Goal: Navigation & Orientation: Find specific page/section

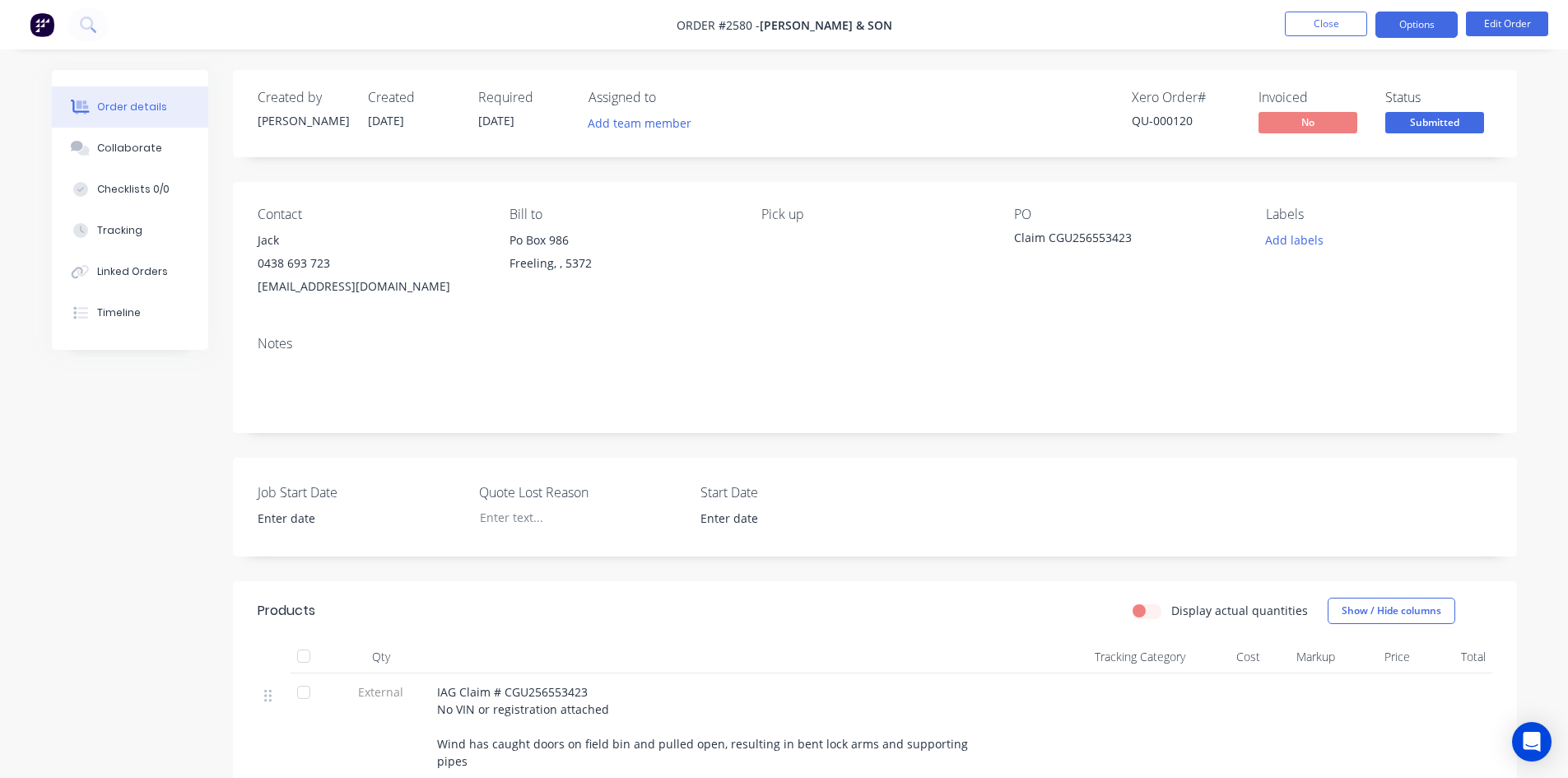
click at [1421, 32] on button "Options" at bounding box center [1416, 24] width 82 height 26
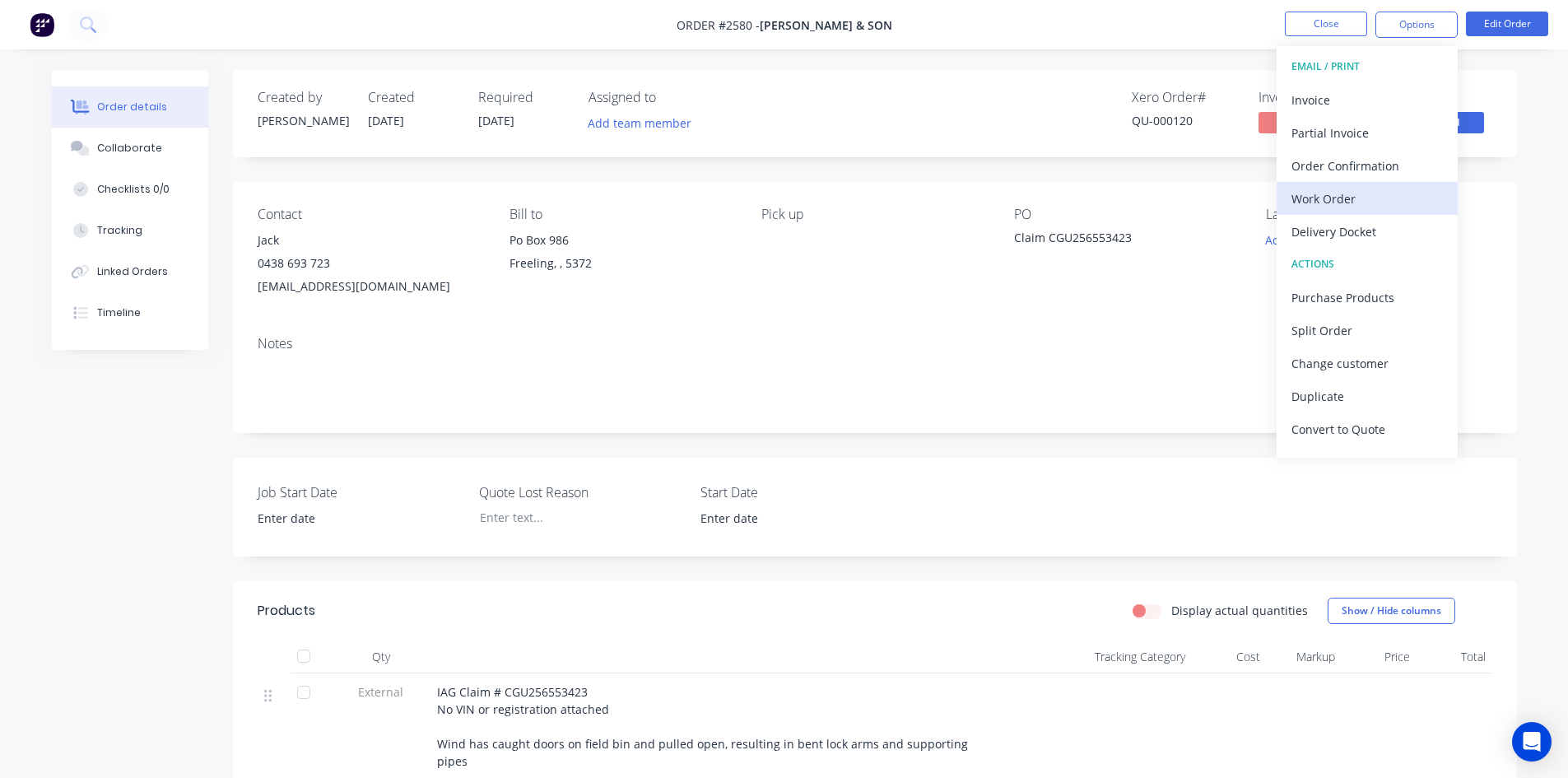
click at [1335, 207] on div "Work Order" at bounding box center [1366, 199] width 151 height 24
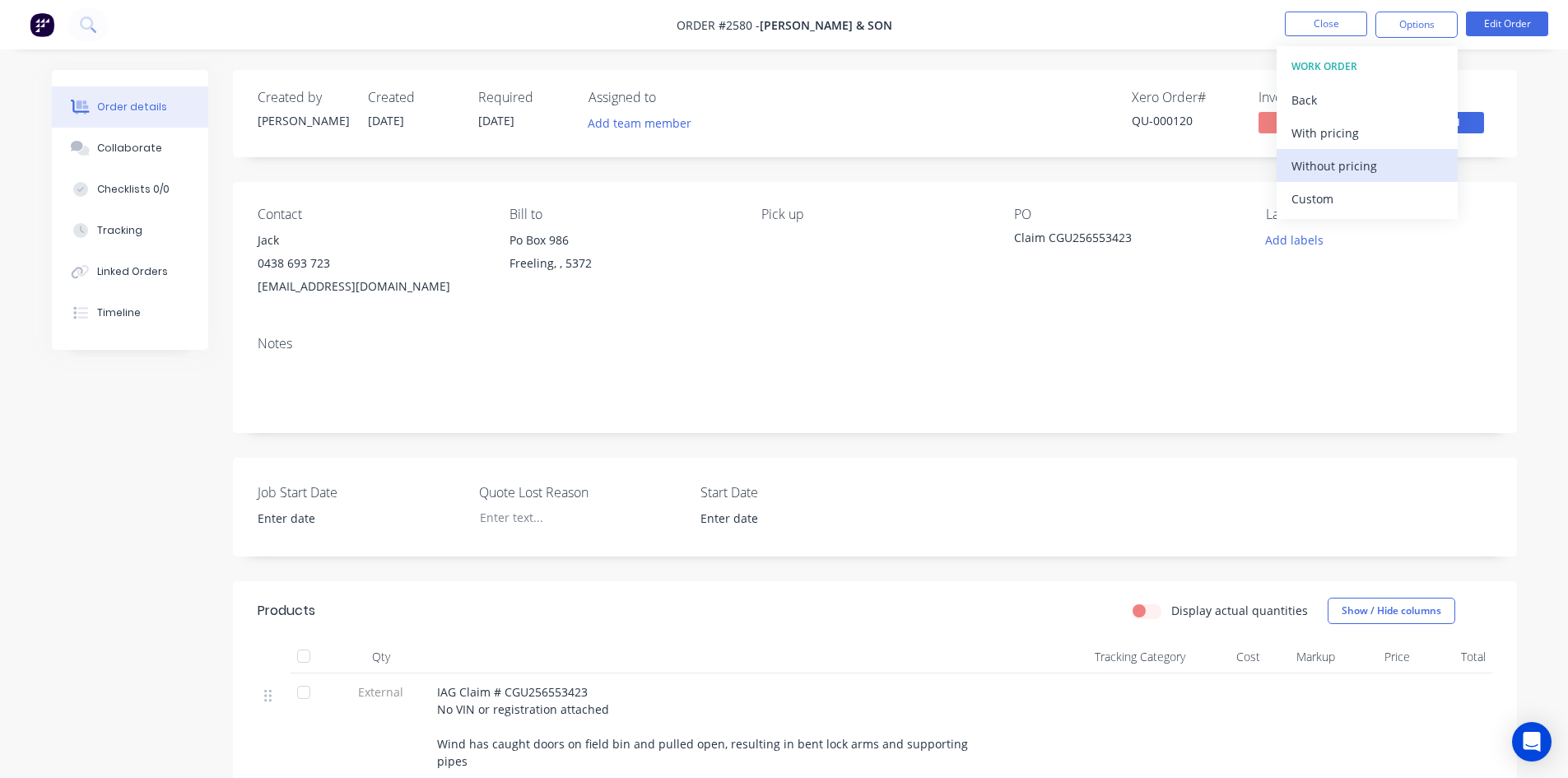
click at [1329, 169] on div "Without pricing" at bounding box center [1366, 166] width 151 height 24
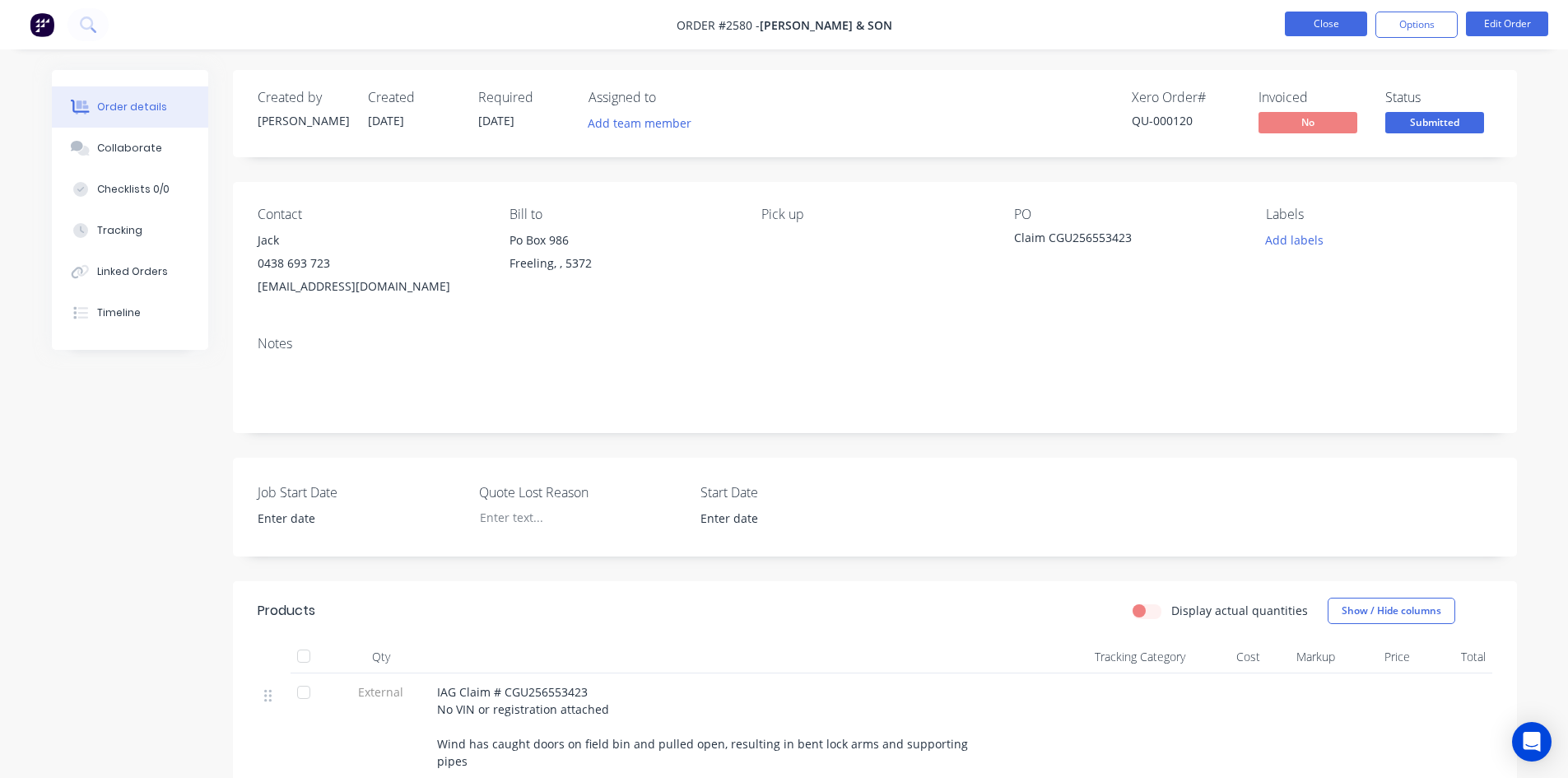
click at [1340, 14] on button "Close" at bounding box center [1326, 24] width 82 height 24
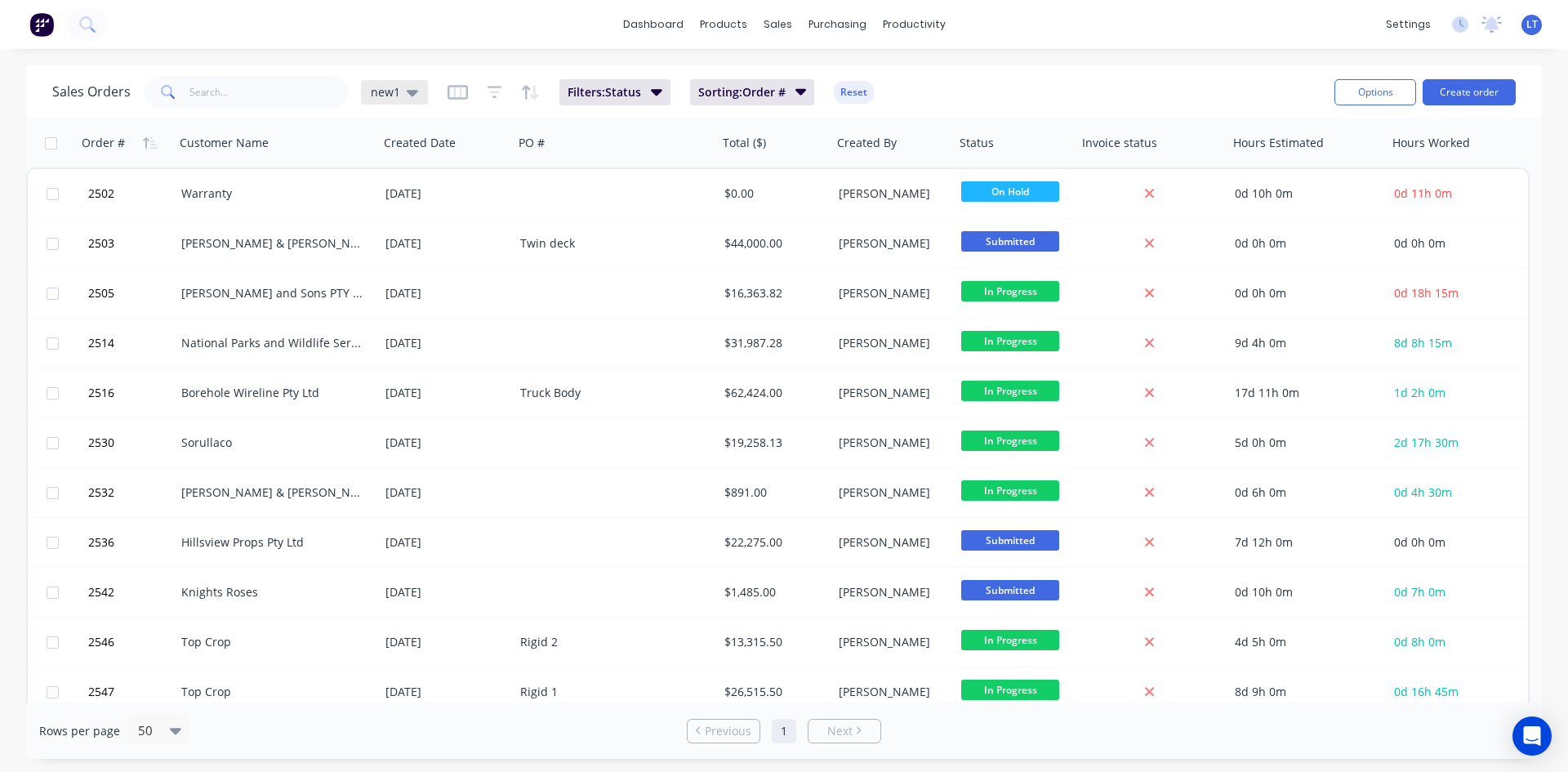
click at [416, 94] on div "new1" at bounding box center [394, 92] width 67 height 24
click at [401, 330] on button "Quotes Only" at bounding box center [459, 329] width 186 height 19
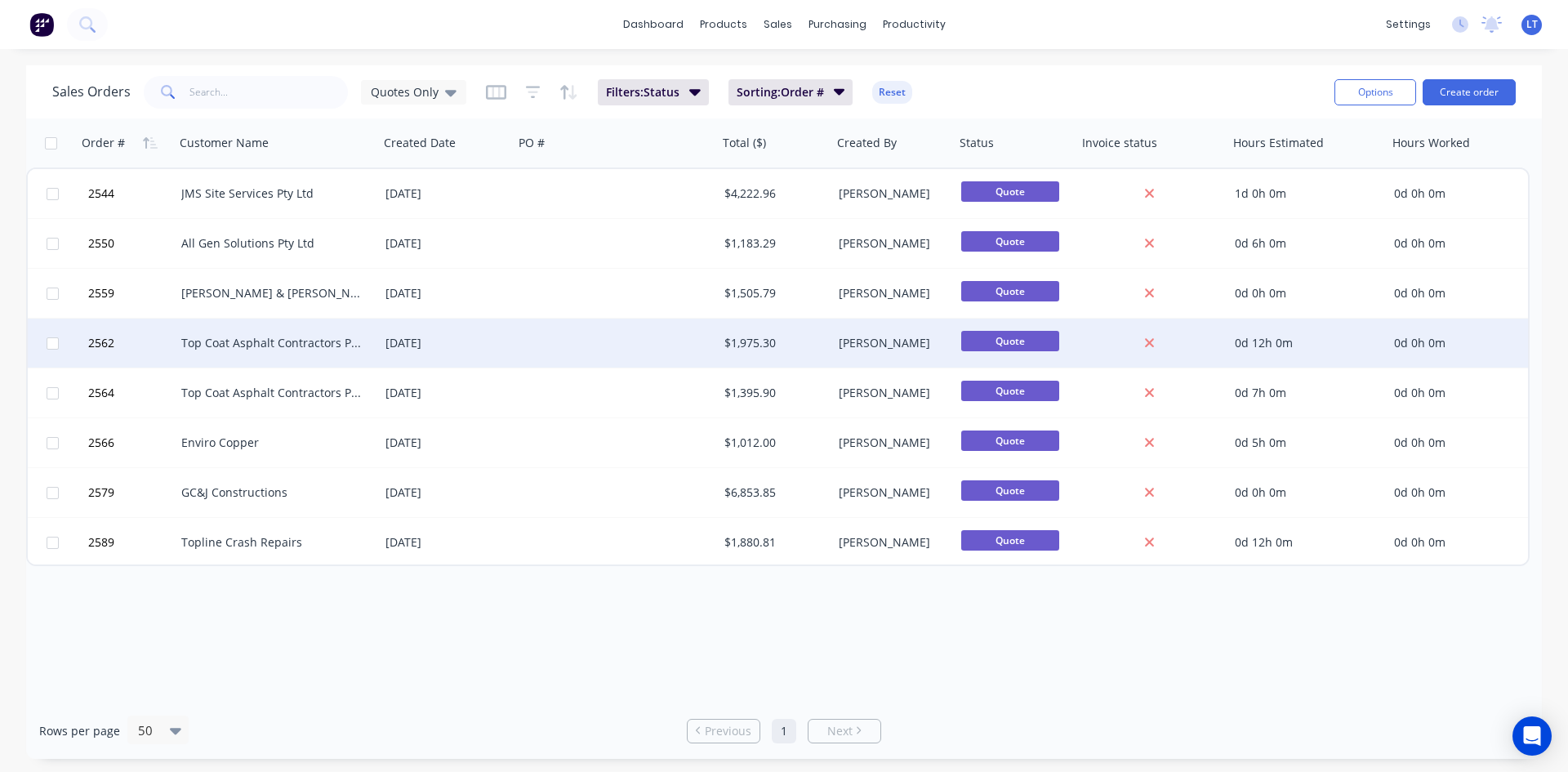
click at [256, 345] on div "Top Coat Asphalt Contractors Pty Ltd" at bounding box center [272, 343] width 181 height 16
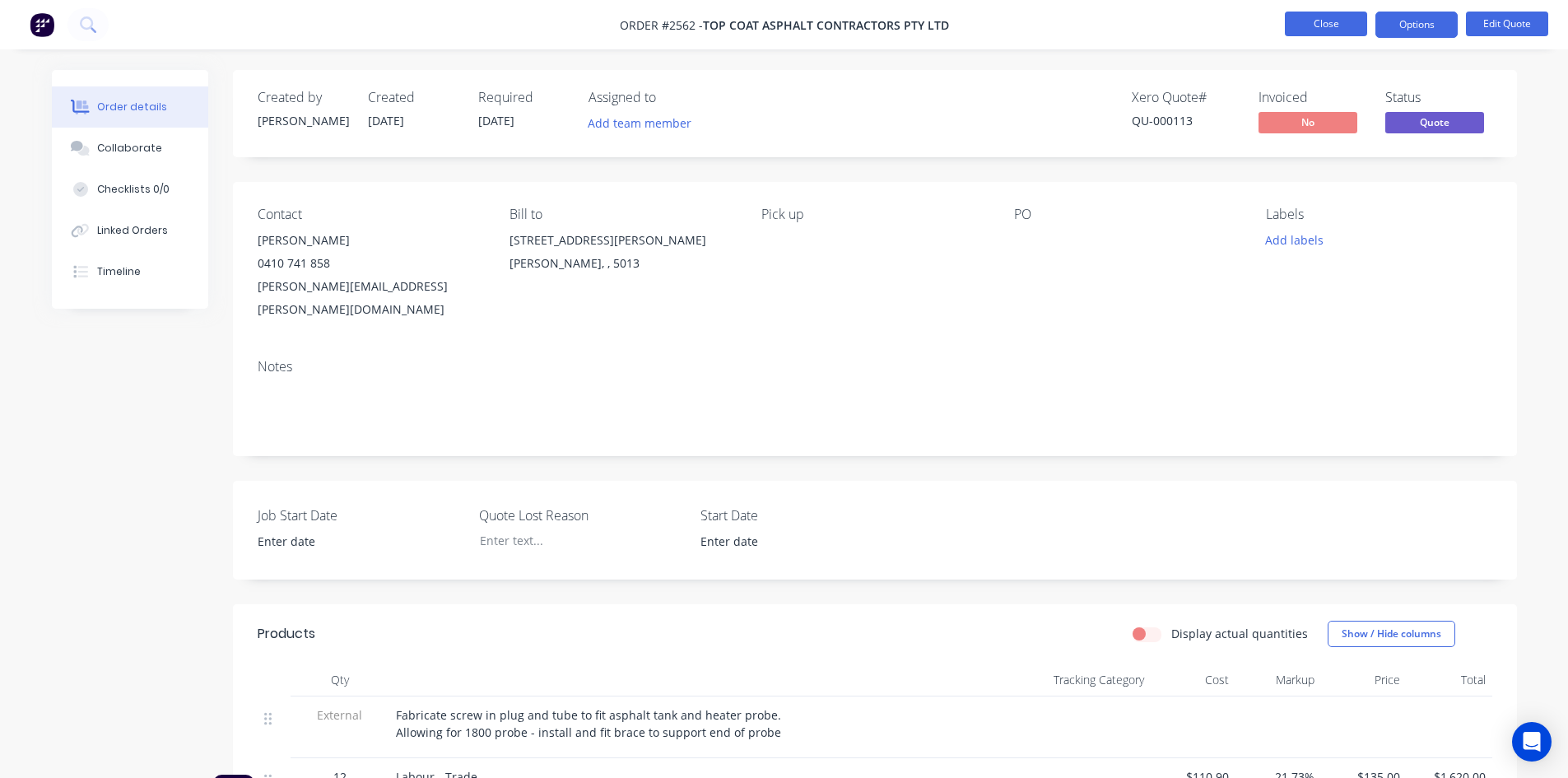
click at [1338, 22] on button "Close" at bounding box center [1326, 24] width 82 height 24
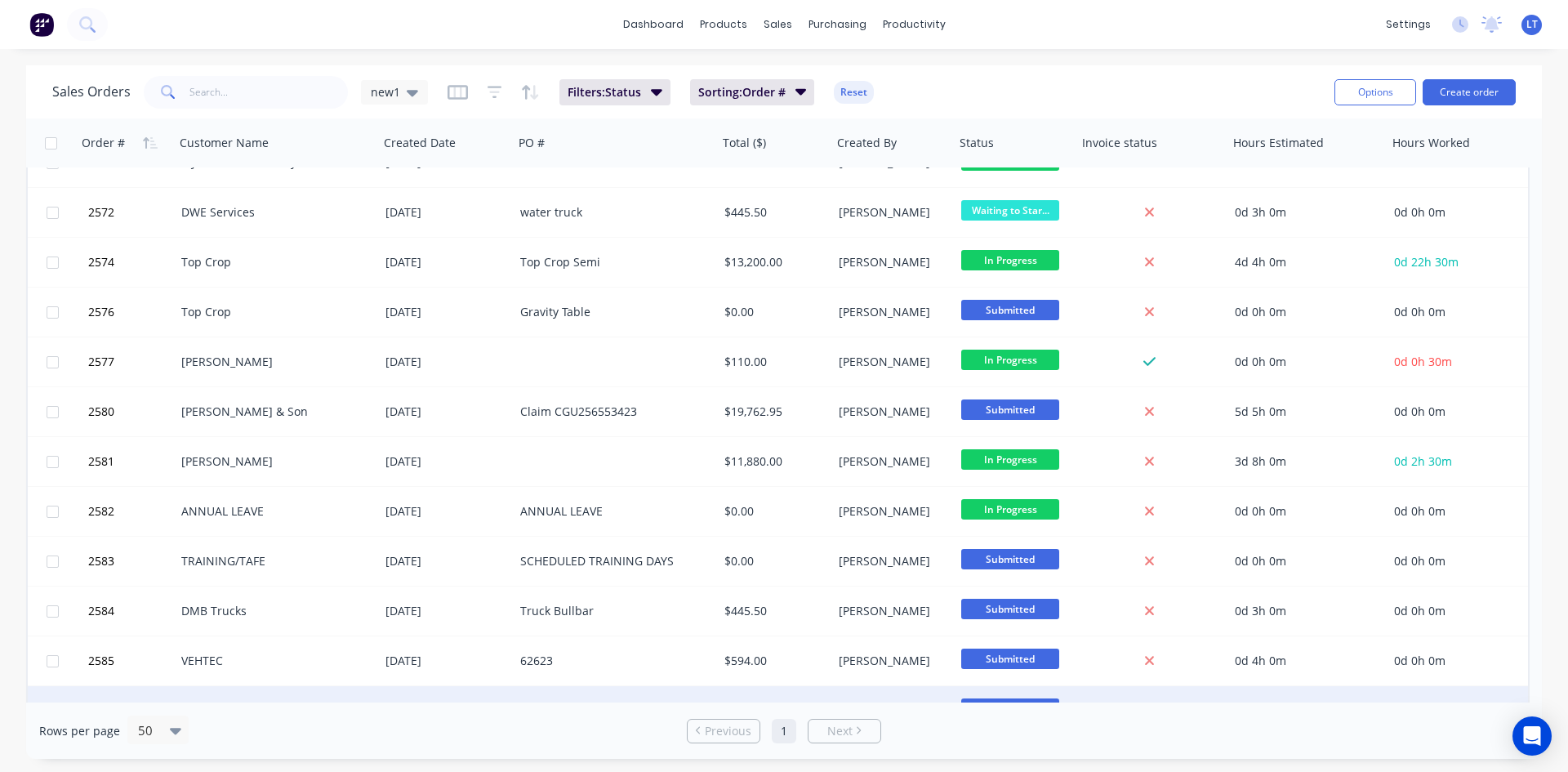
scroll to position [1059, 0]
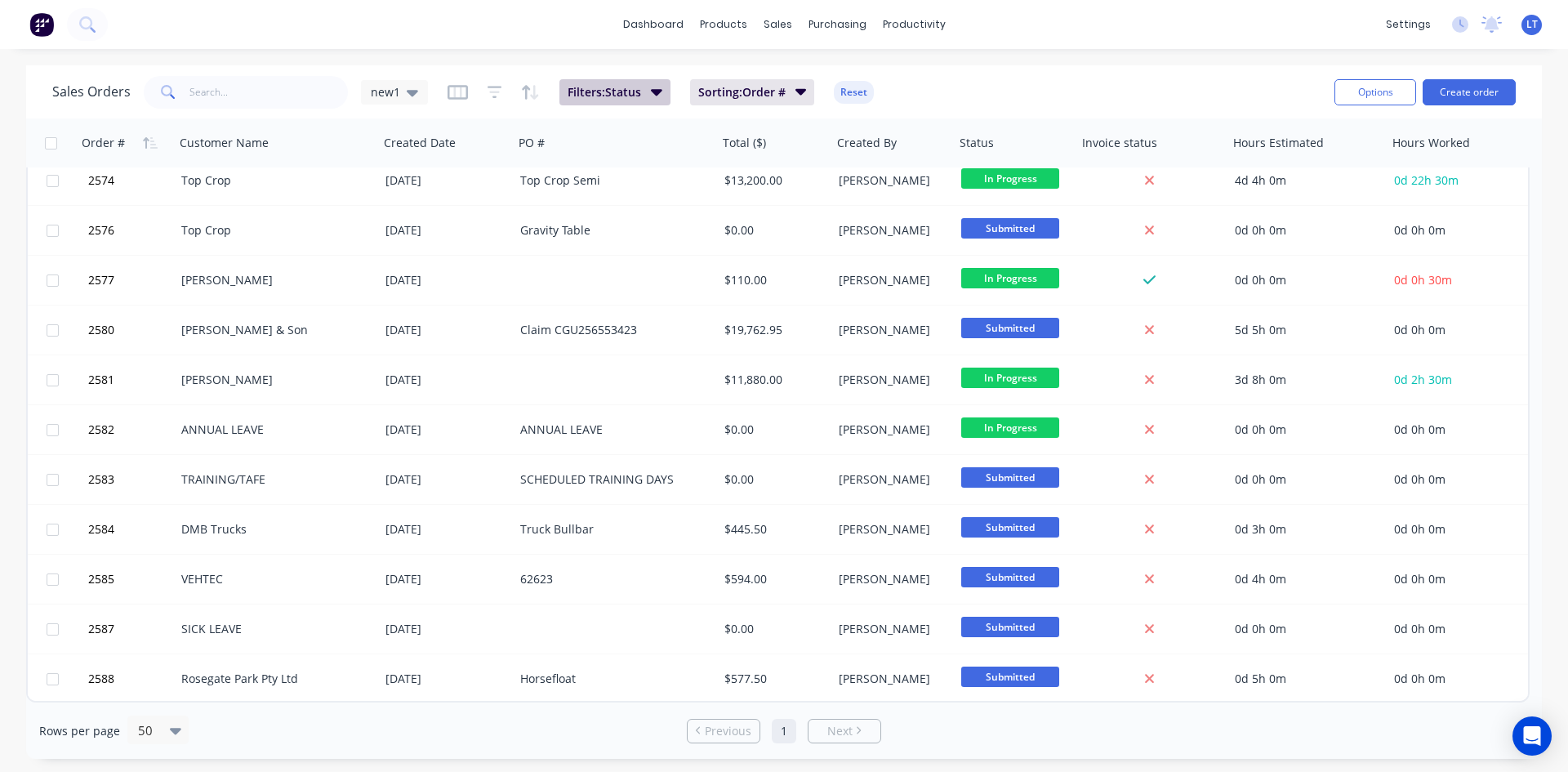
click at [653, 86] on icon "button" at bounding box center [656, 92] width 12 height 18
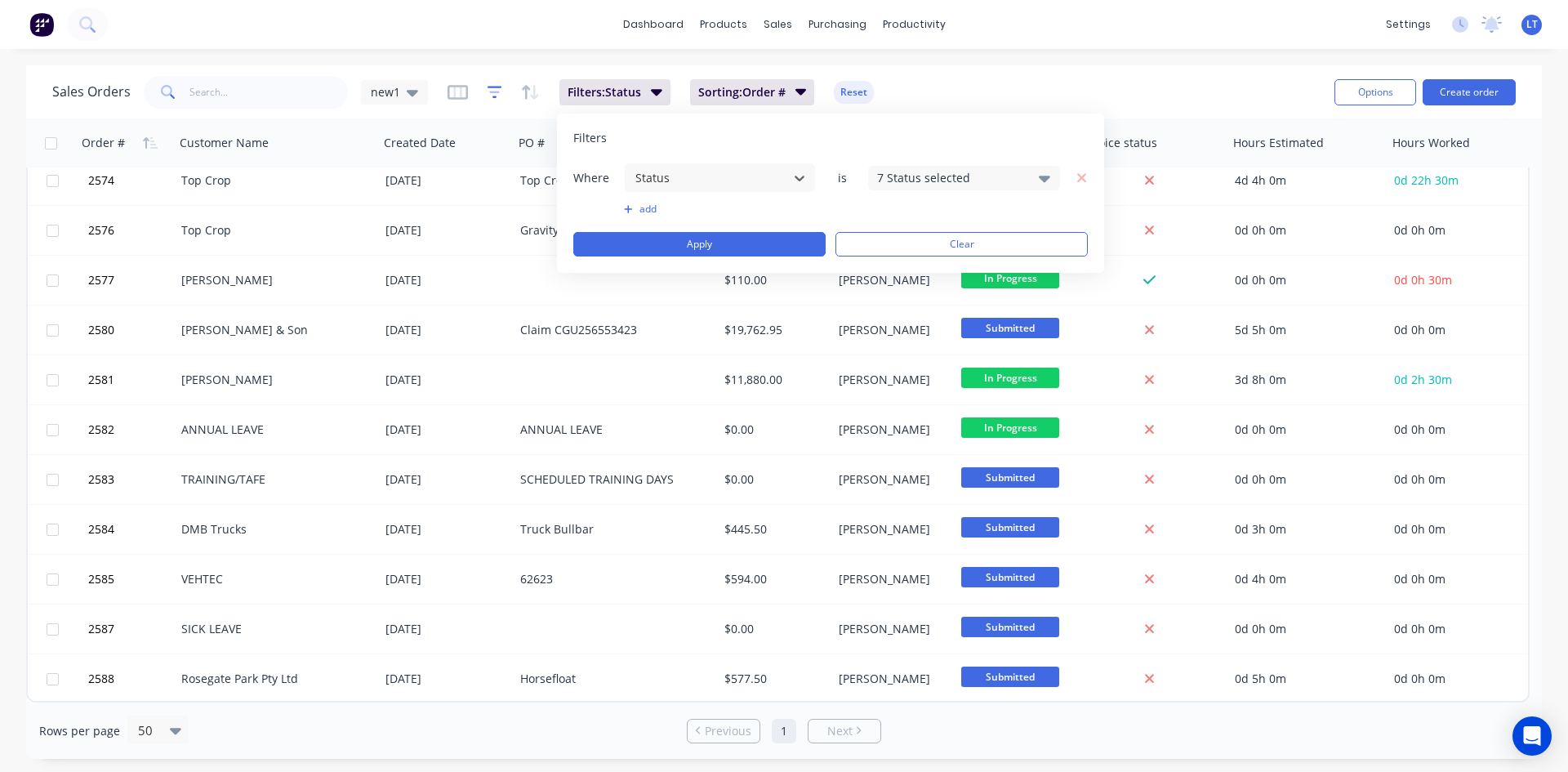
click at [493, 88] on icon "button" at bounding box center [495, 92] width 14 height 16
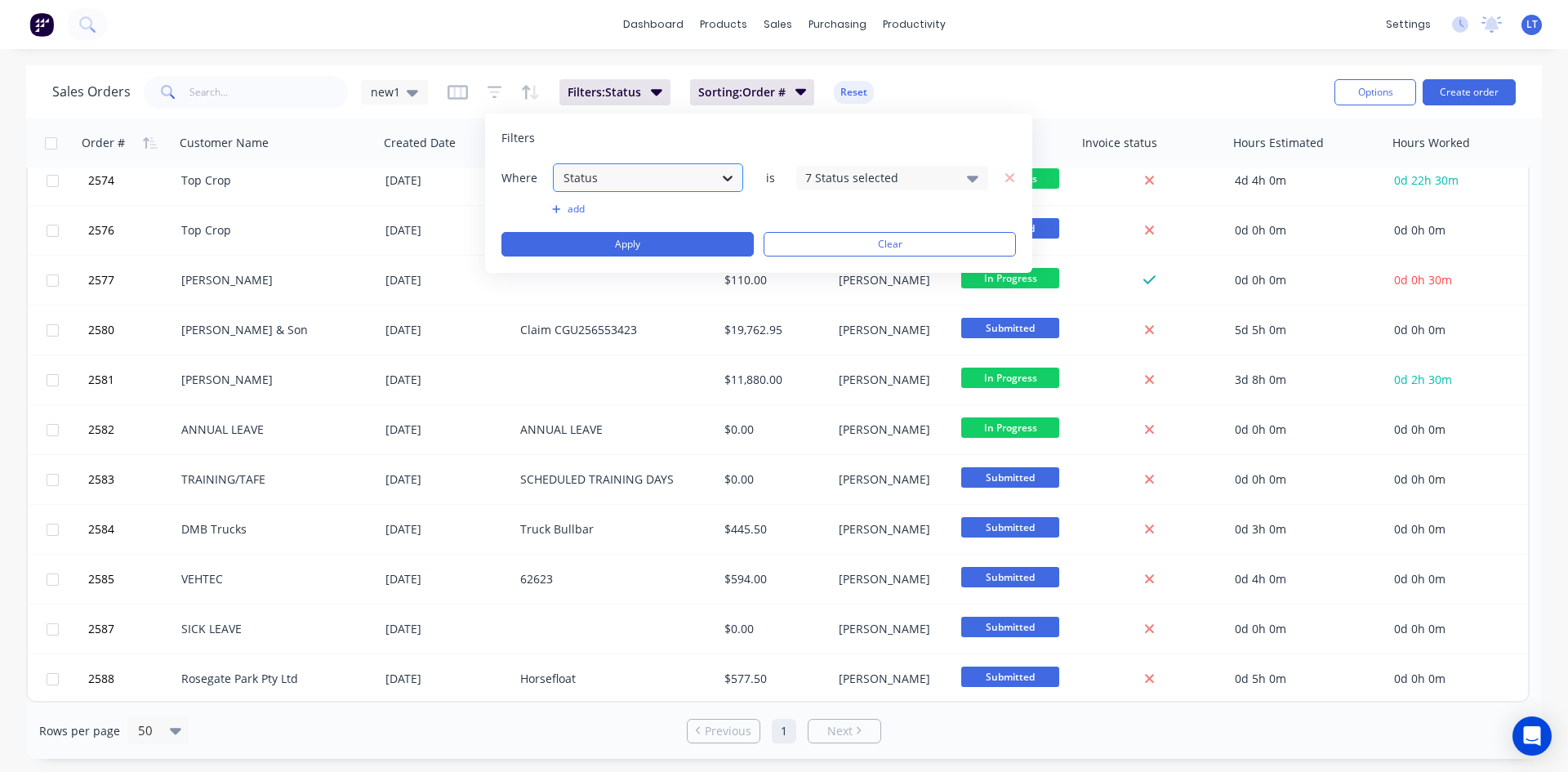
click at [731, 177] on icon at bounding box center [727, 179] width 10 height 5
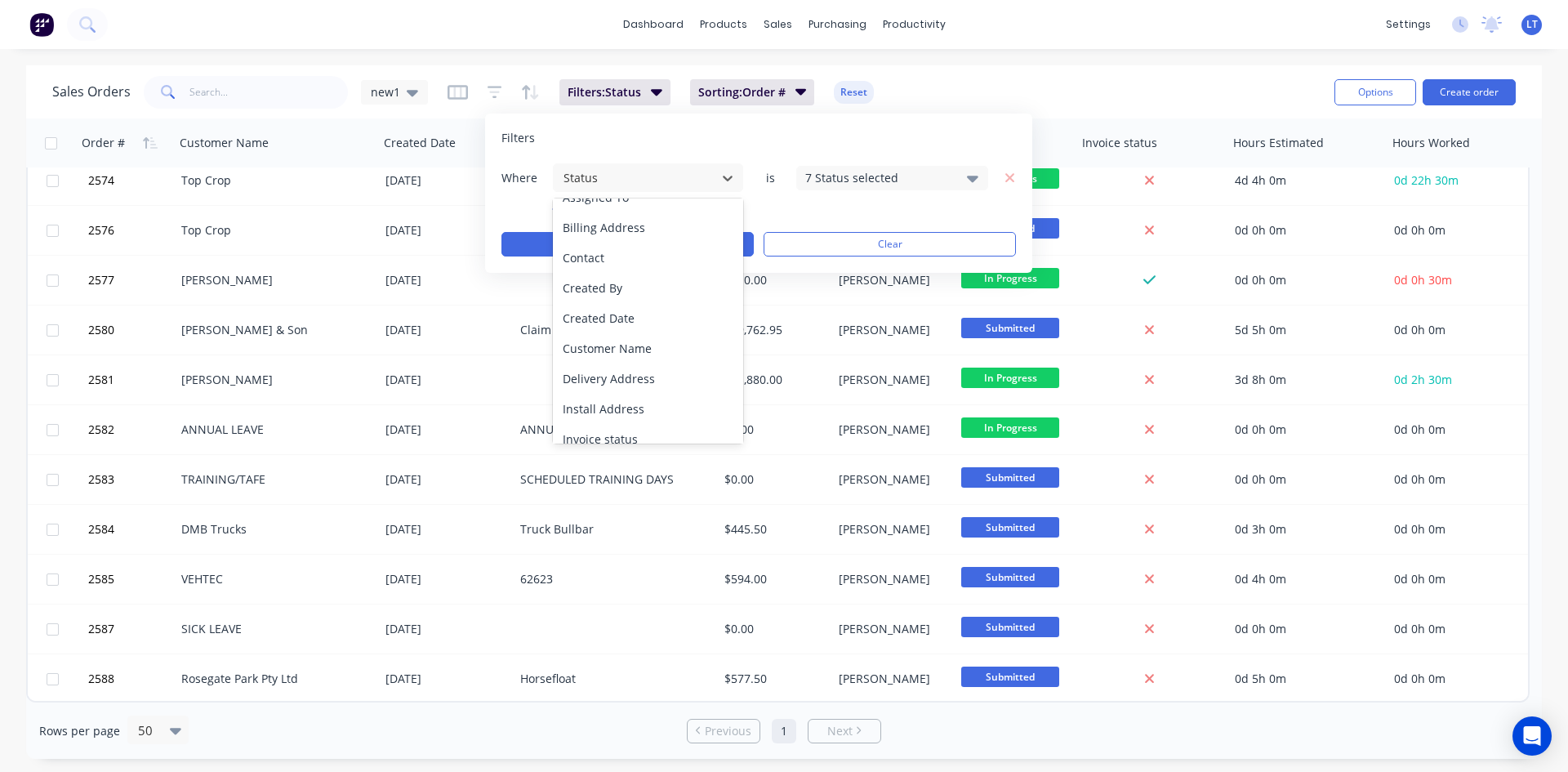
scroll to position [163, 0]
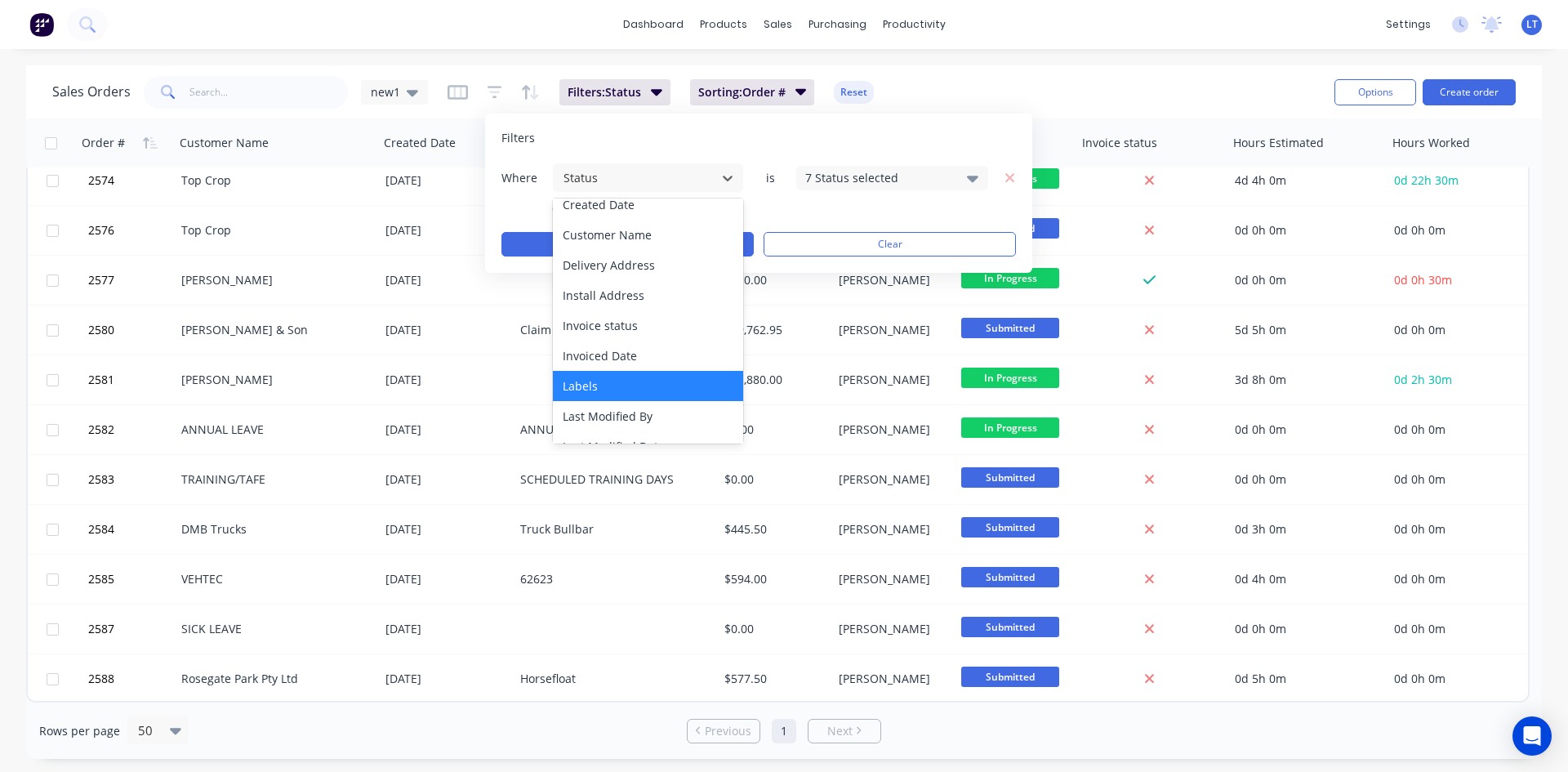
click at [638, 380] on div "Labels" at bounding box center [648, 386] width 190 height 31
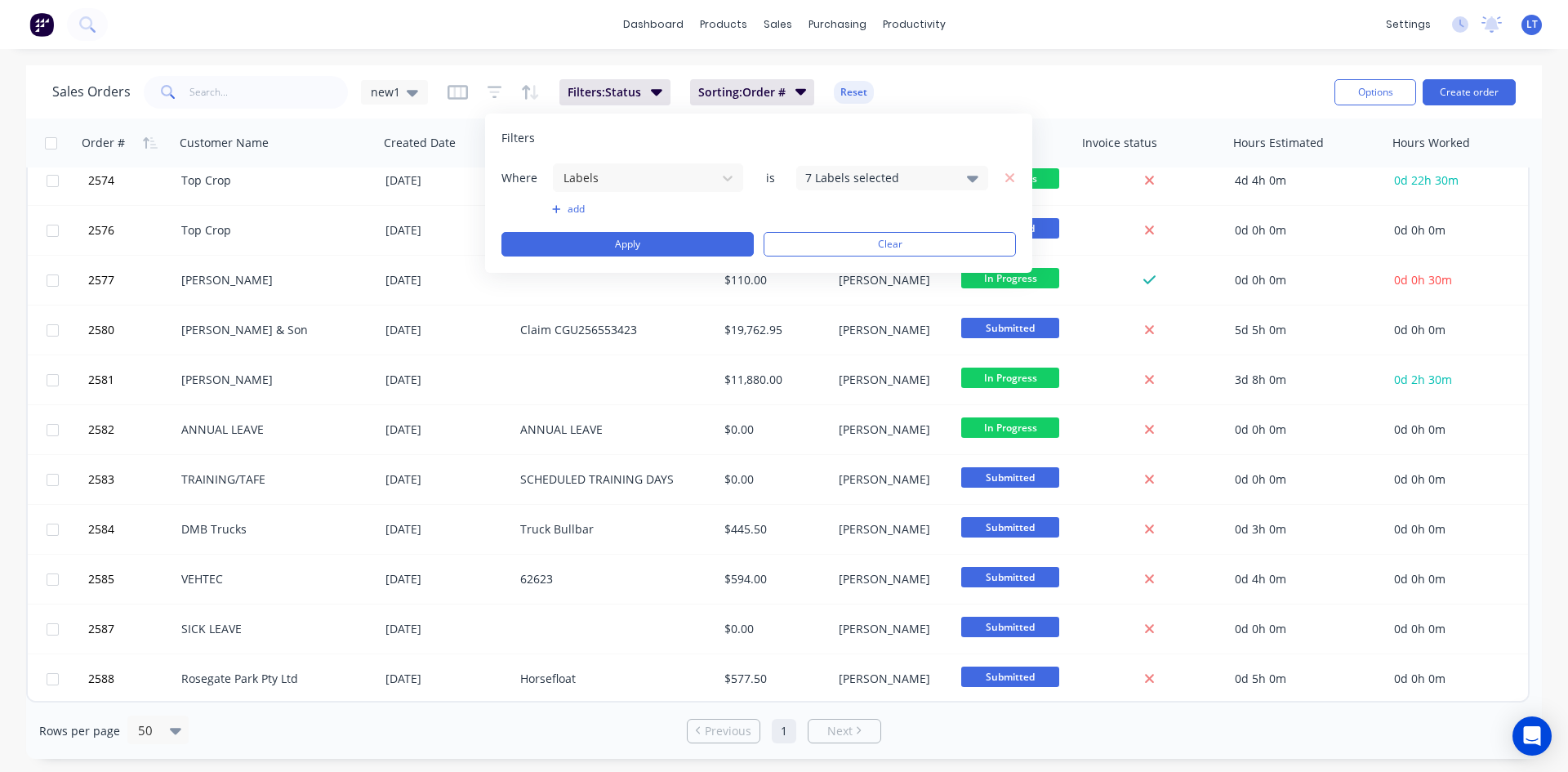
click at [967, 175] on icon at bounding box center [972, 178] width 12 height 18
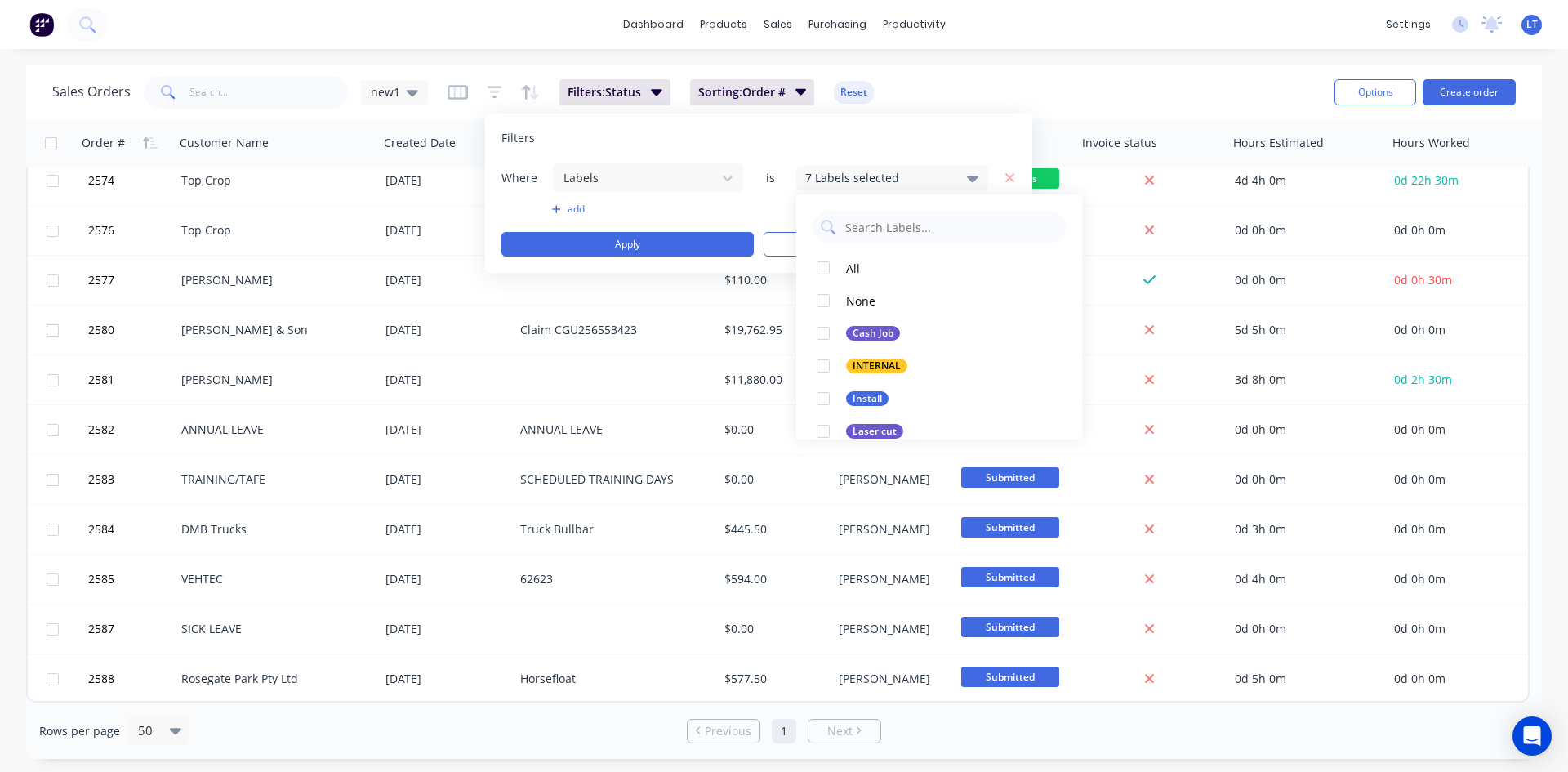
click at [960, 68] on div "Sales Orders new1 Filters: Status Sorting: Order # Reset Options Create order" at bounding box center [784, 92] width 1515 height 53
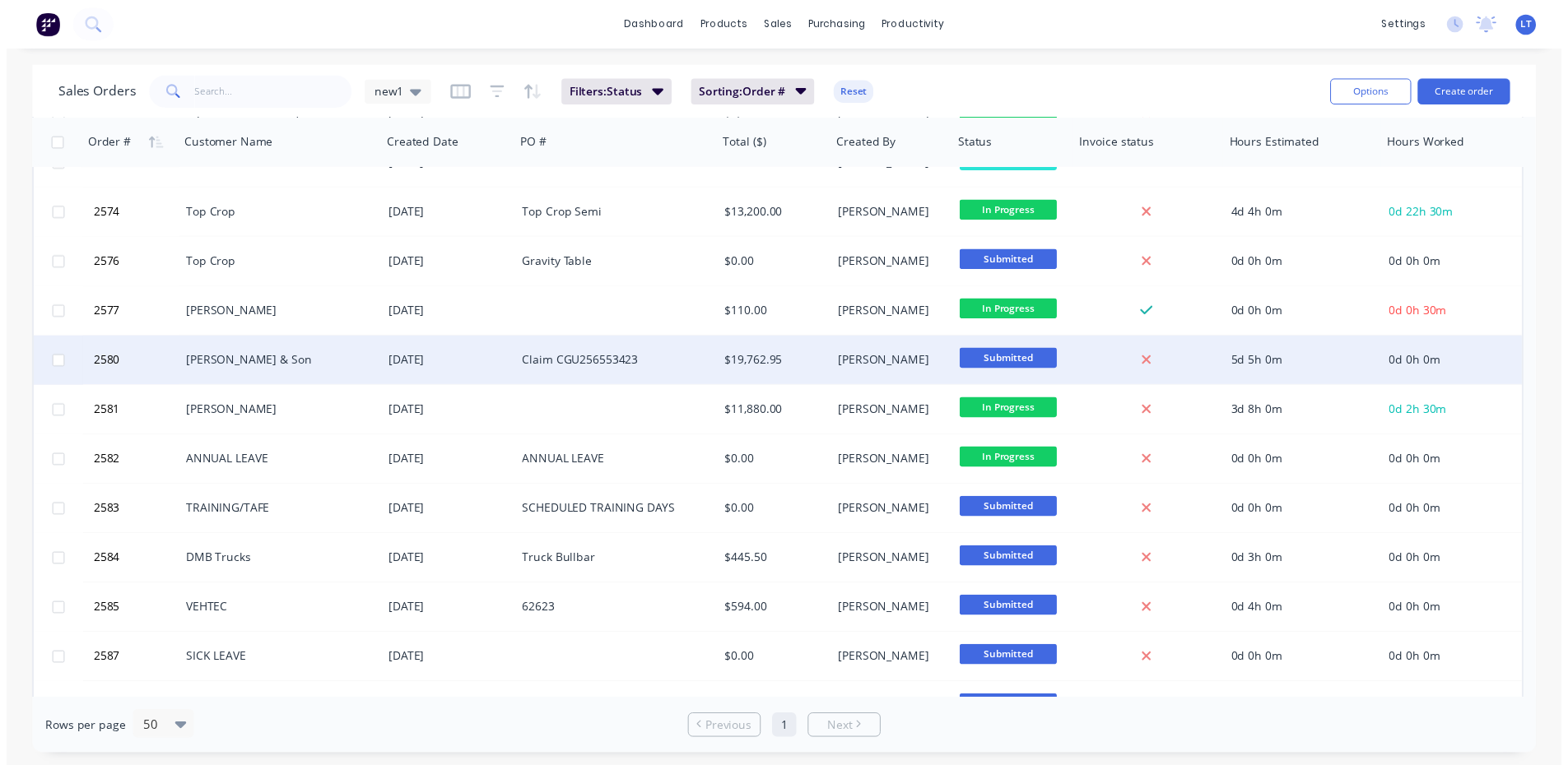
scroll to position [1067, 0]
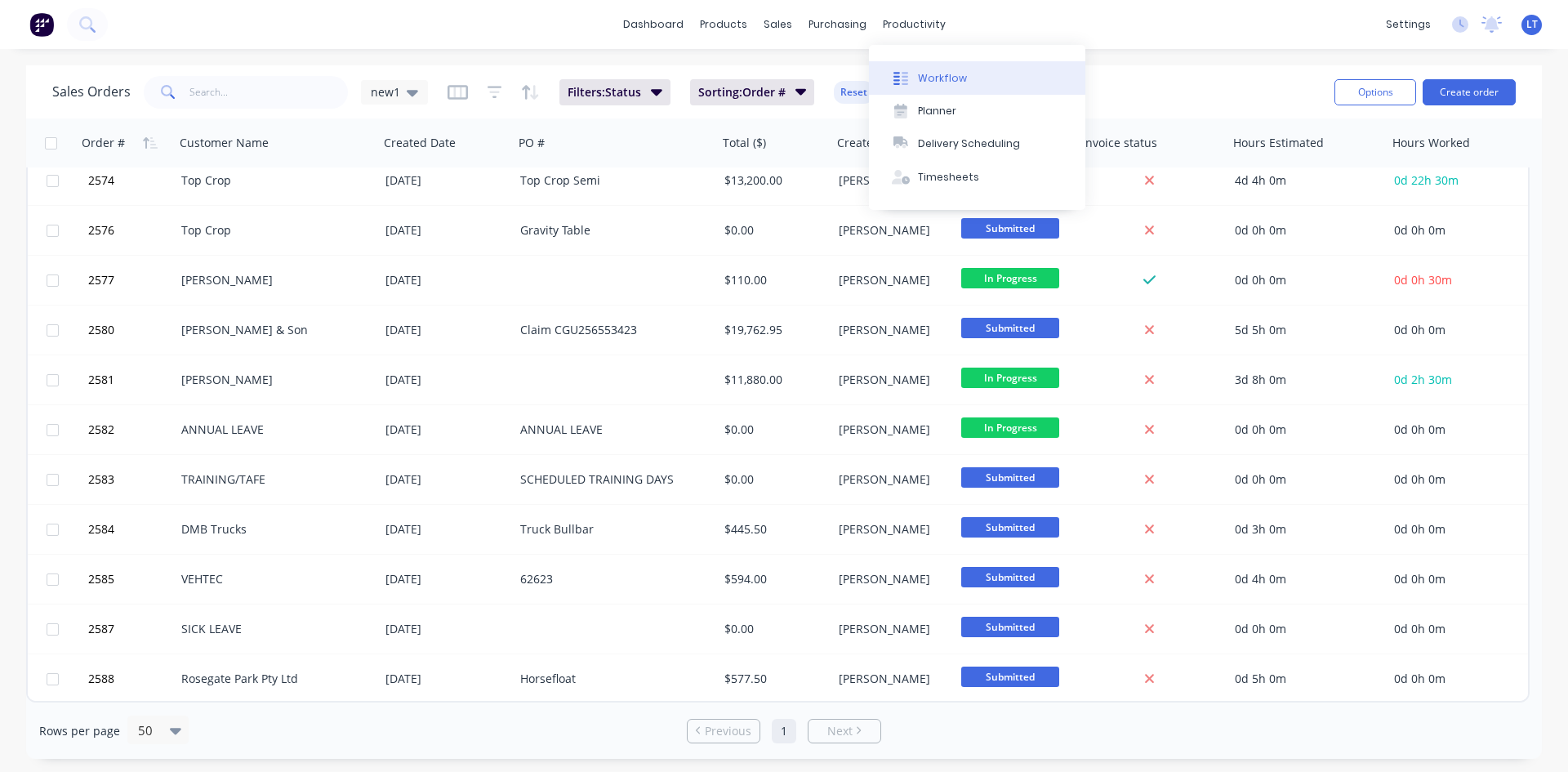
click at [952, 84] on div "Workflow" at bounding box center [942, 78] width 49 height 14
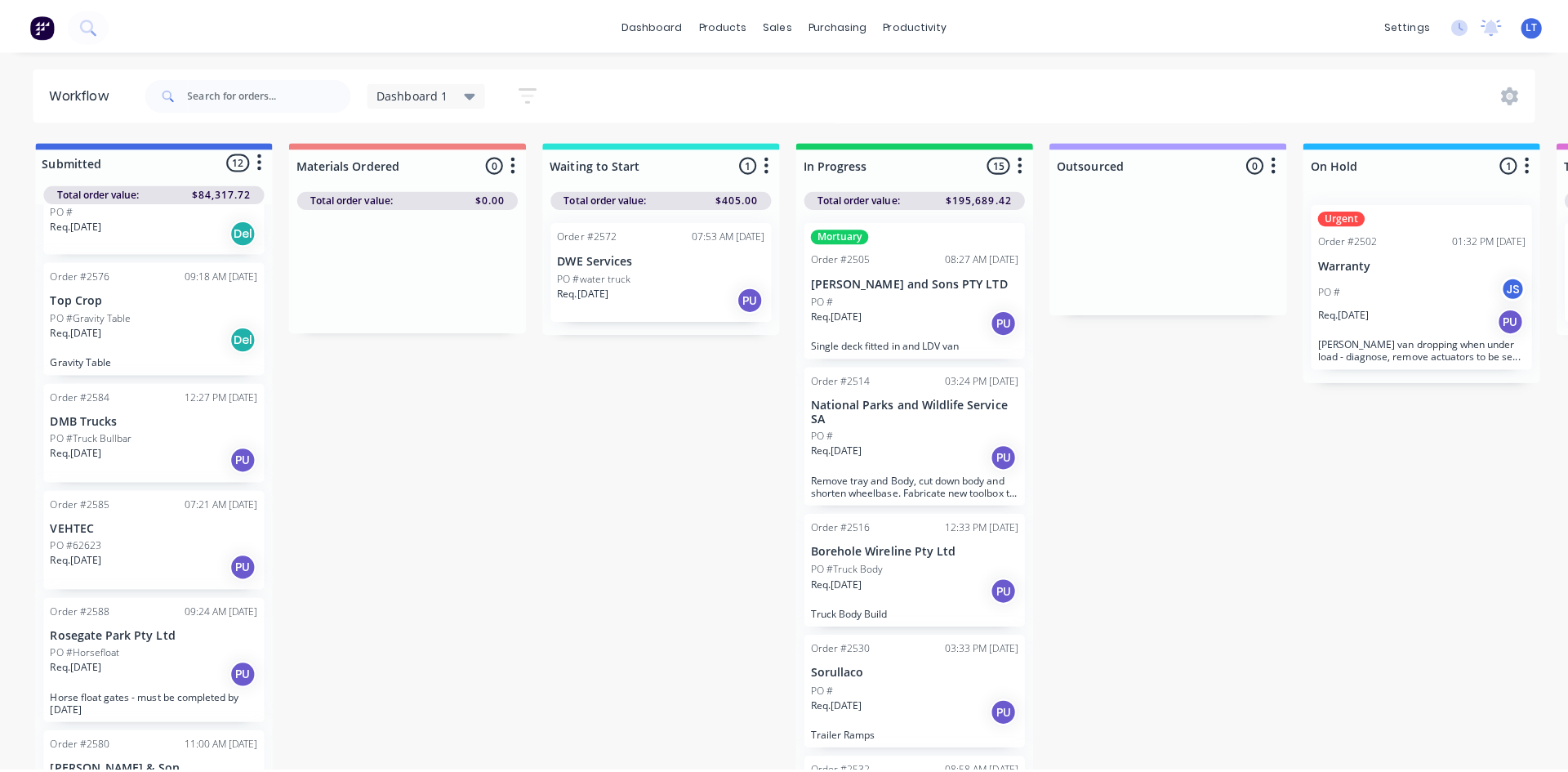
scroll to position [786, 0]
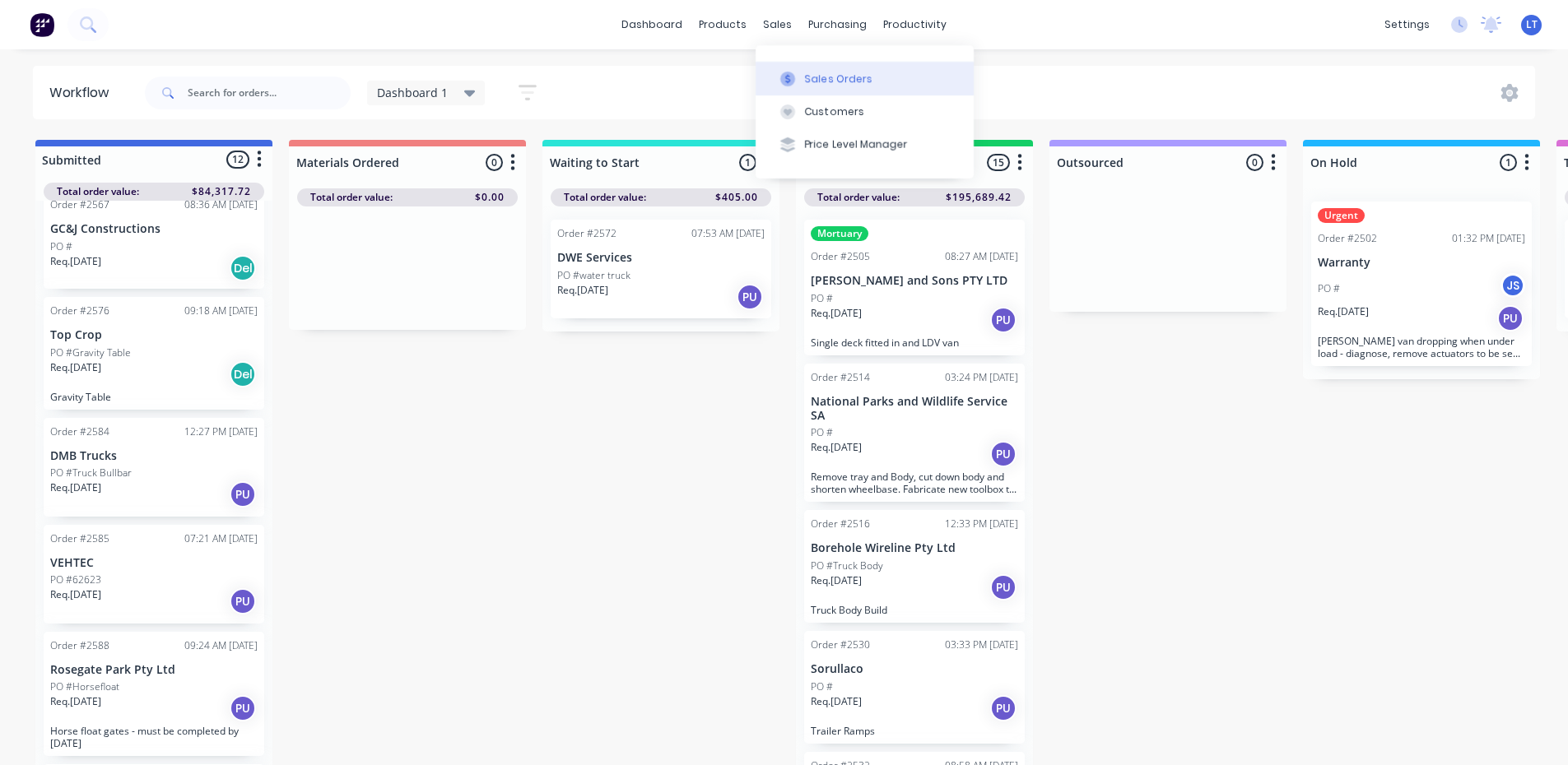
click at [813, 71] on div "Sales Orders" at bounding box center [839, 79] width 68 height 14
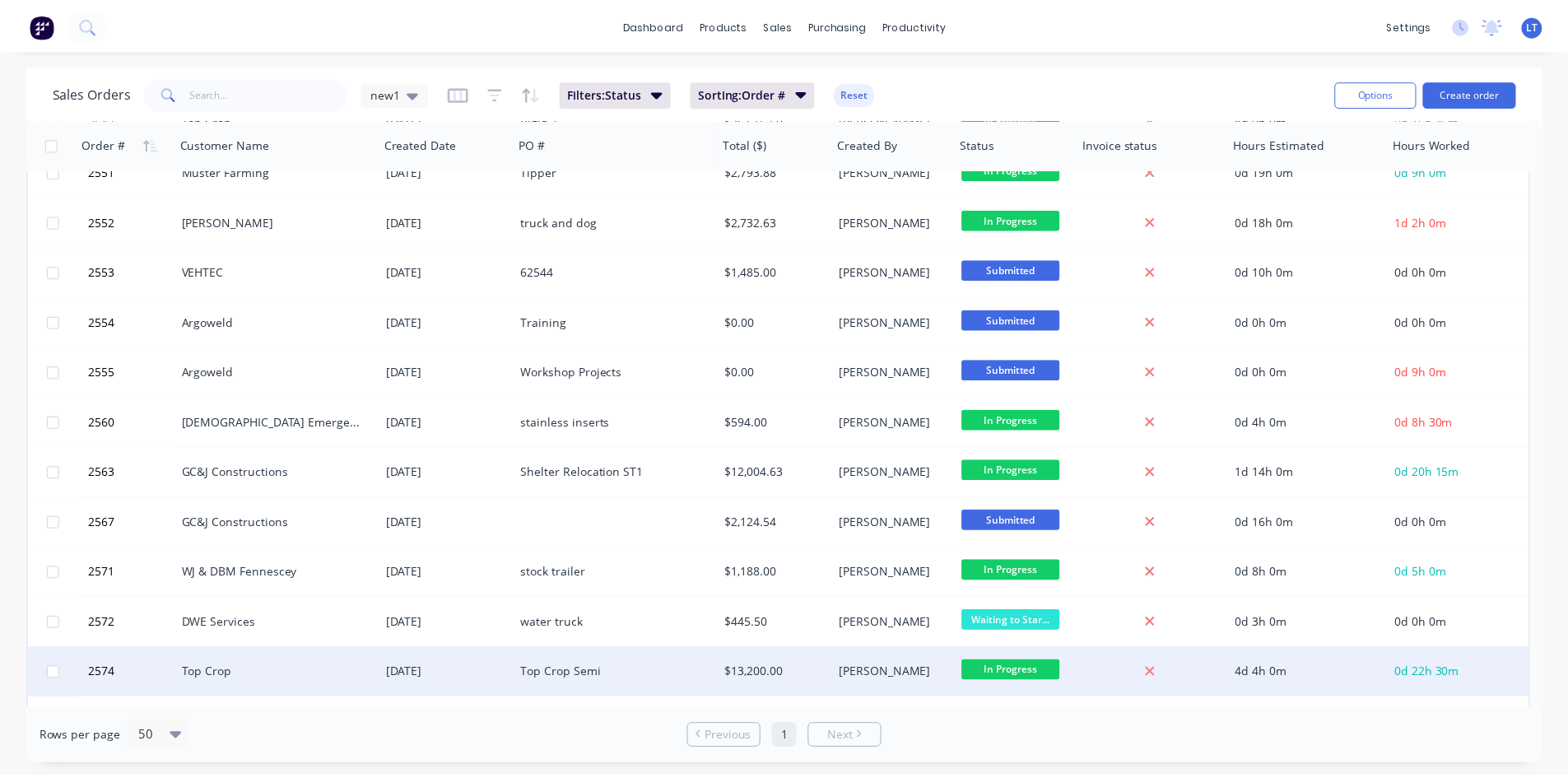
scroll to position [1067, 0]
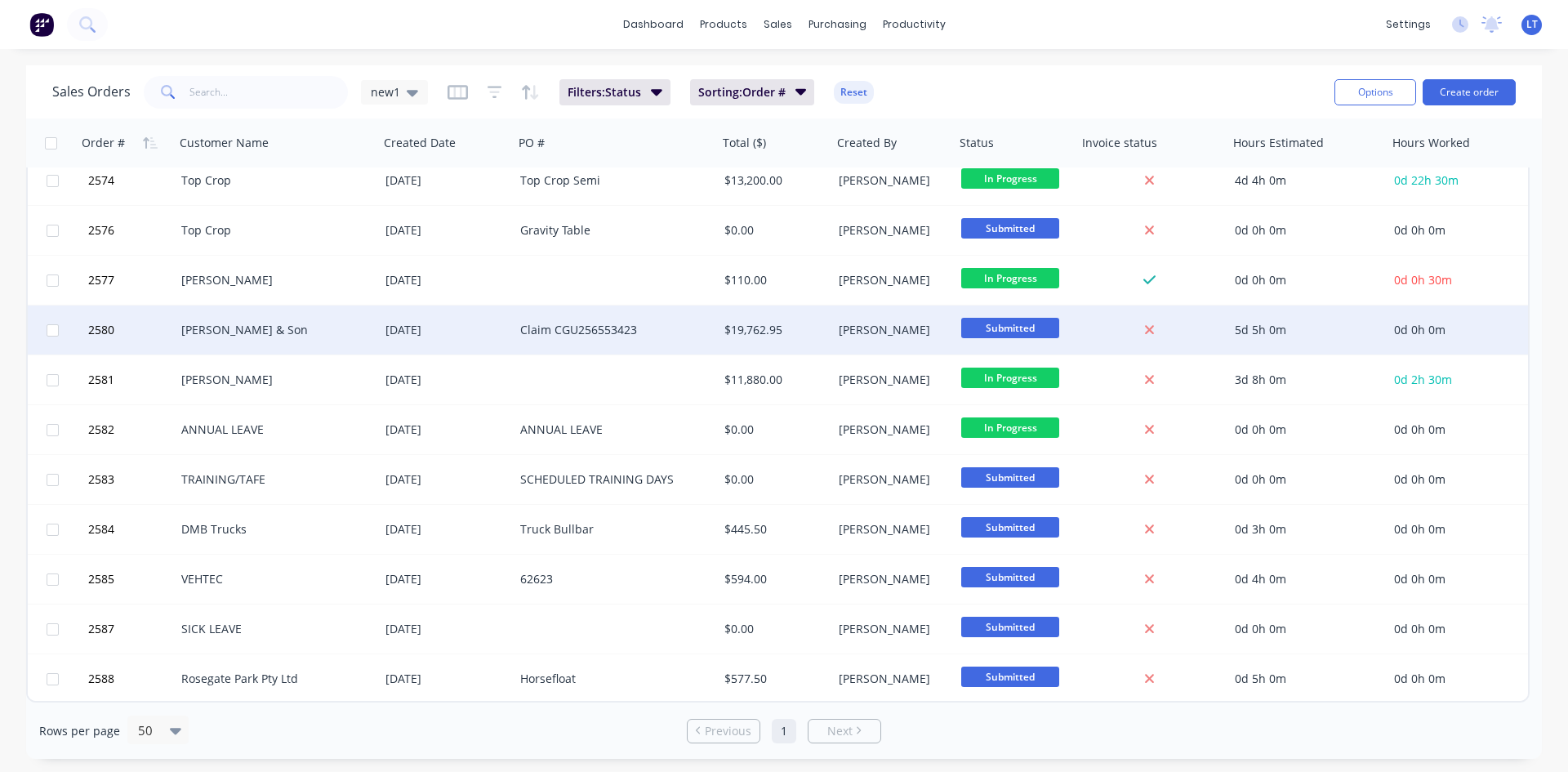
click at [249, 331] on div "[PERSON_NAME] & Son" at bounding box center [272, 329] width 181 height 16
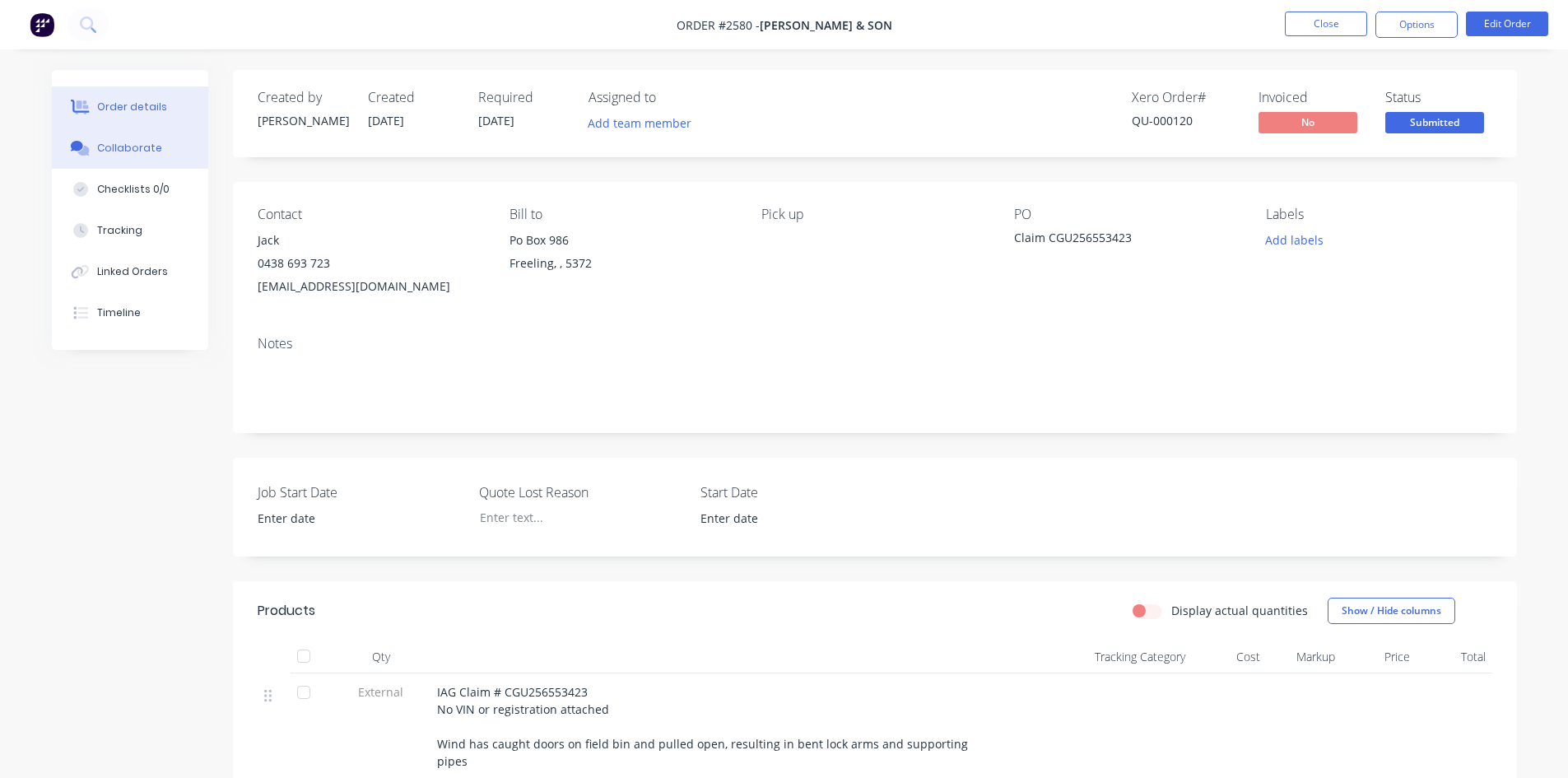
click at [124, 153] on div "Collaborate" at bounding box center [129, 148] width 65 height 14
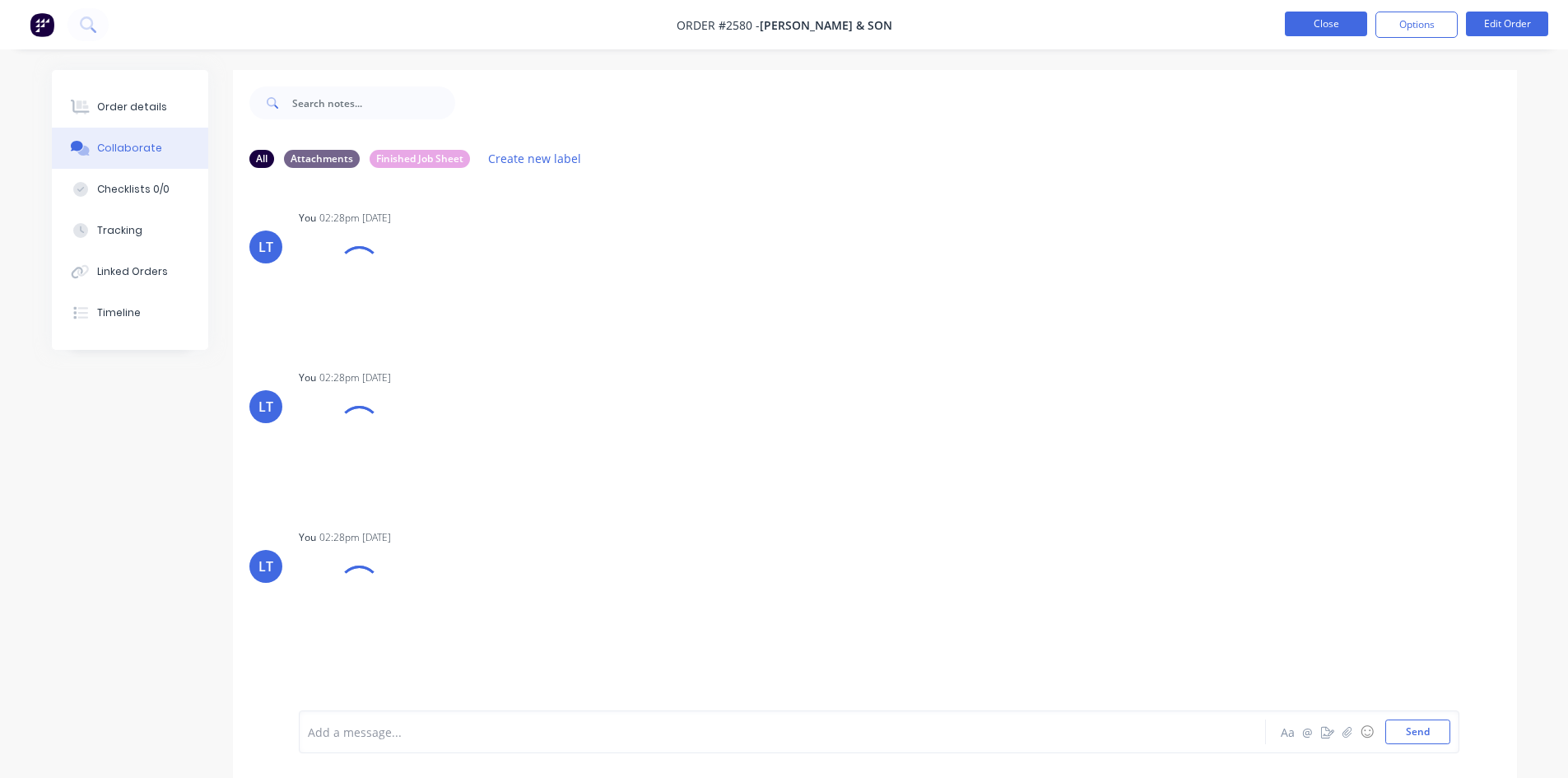
click at [1344, 27] on button "Close" at bounding box center [1326, 24] width 82 height 24
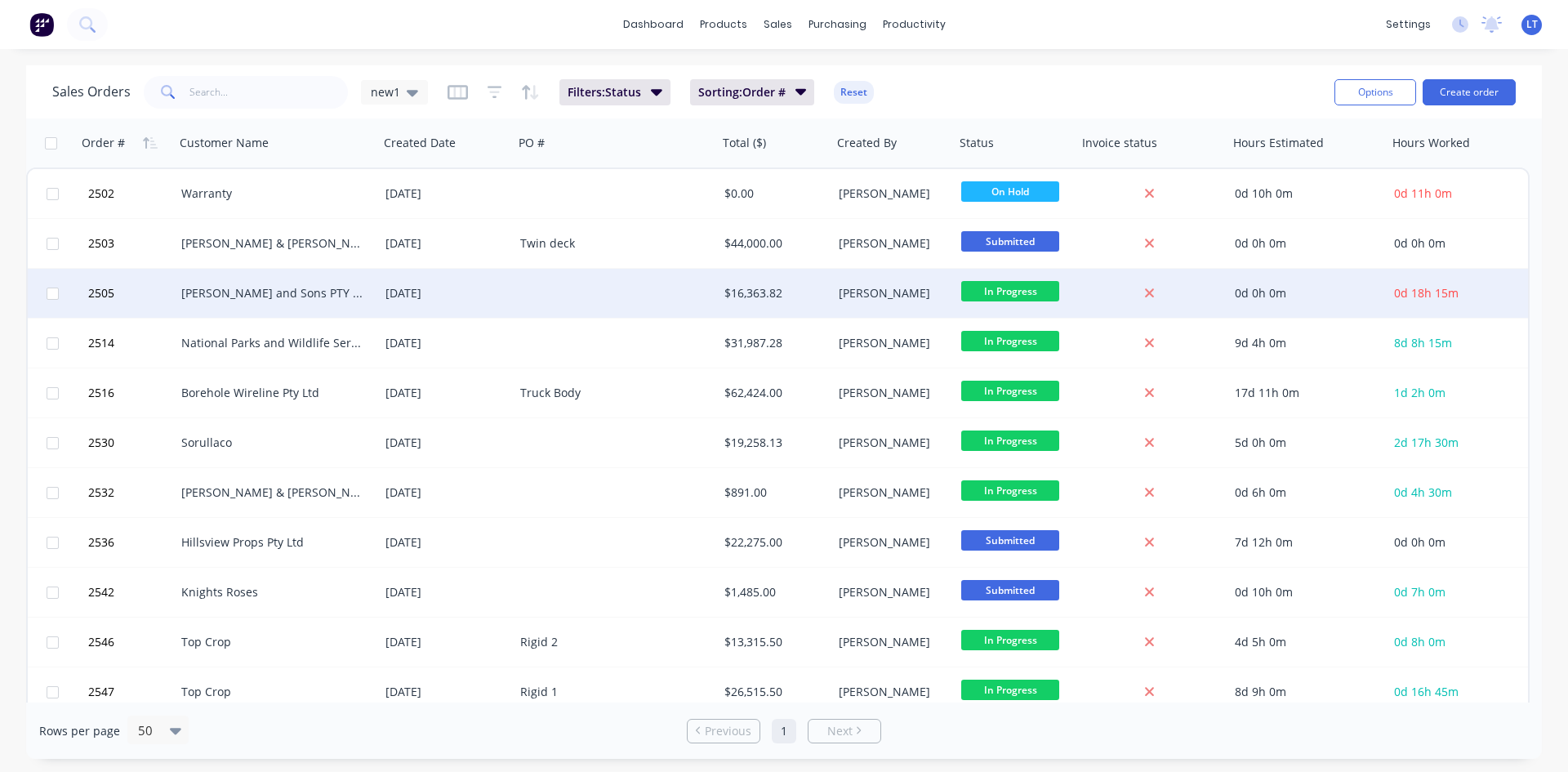
click at [339, 292] on div "[PERSON_NAME] and Sons PTY LTD" at bounding box center [272, 294] width 181 height 16
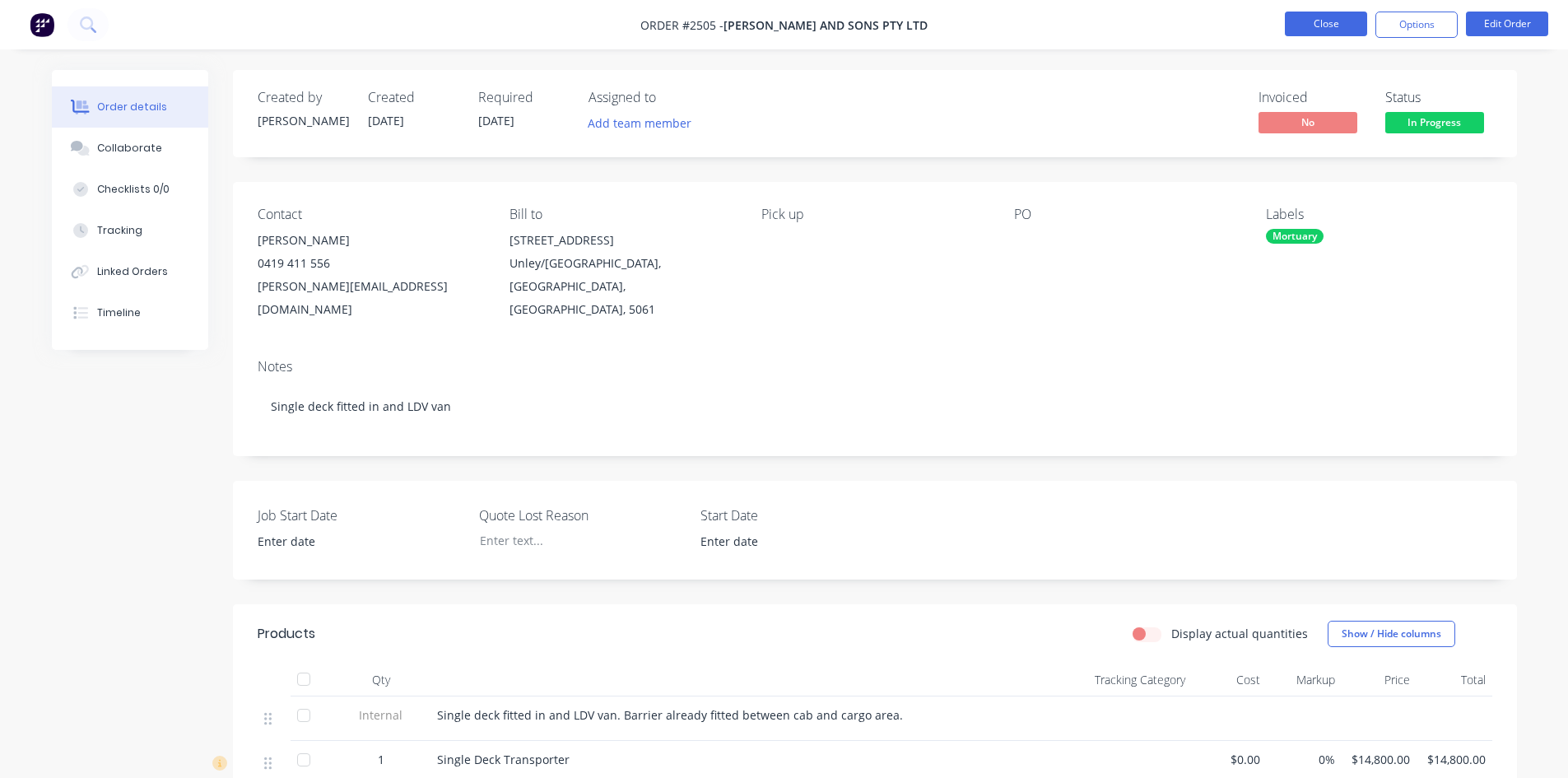
click at [1345, 26] on button "Close" at bounding box center [1326, 24] width 82 height 24
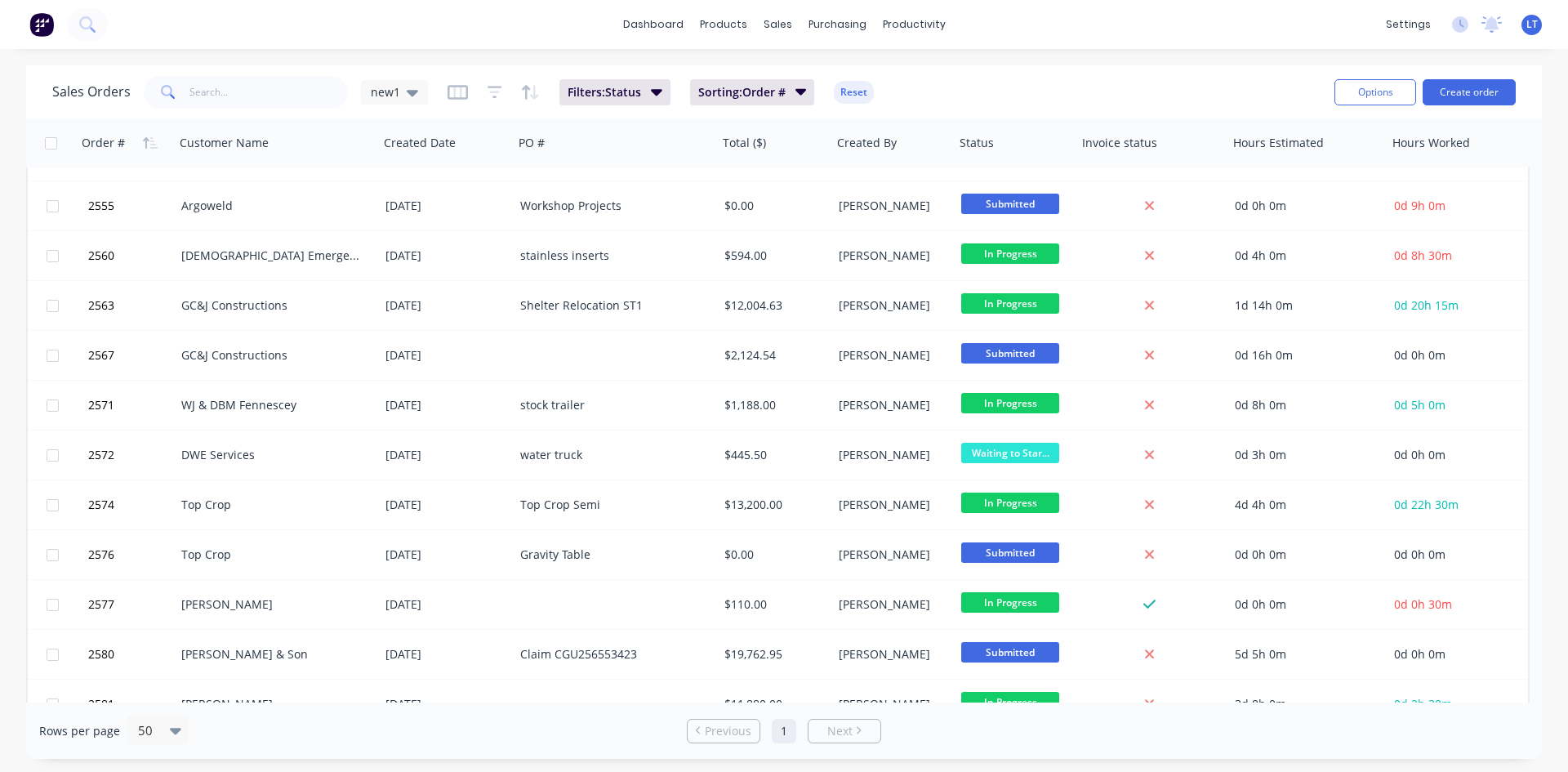
scroll to position [1059, 0]
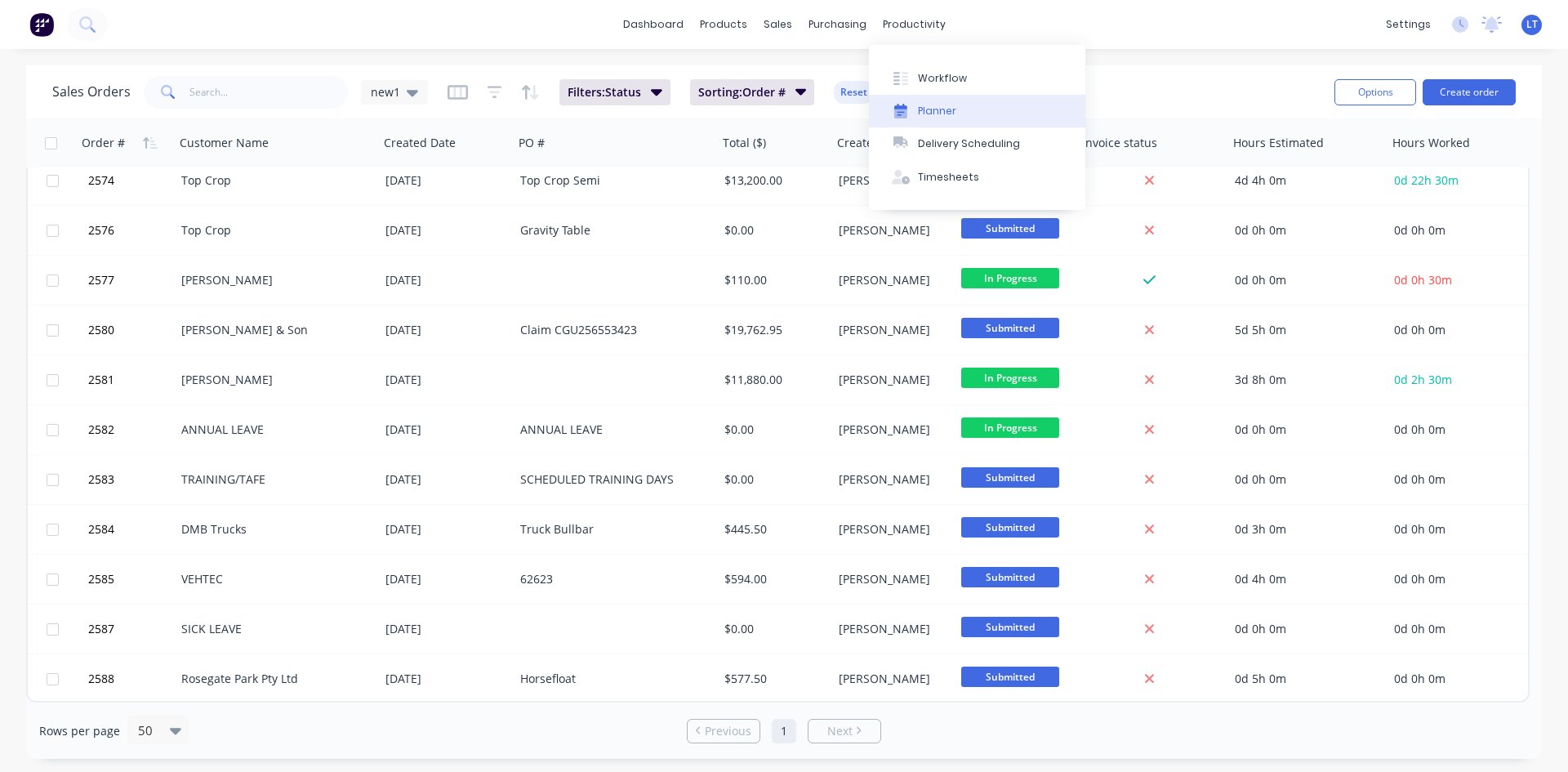
click at [951, 112] on div "Planner" at bounding box center [937, 111] width 39 height 14
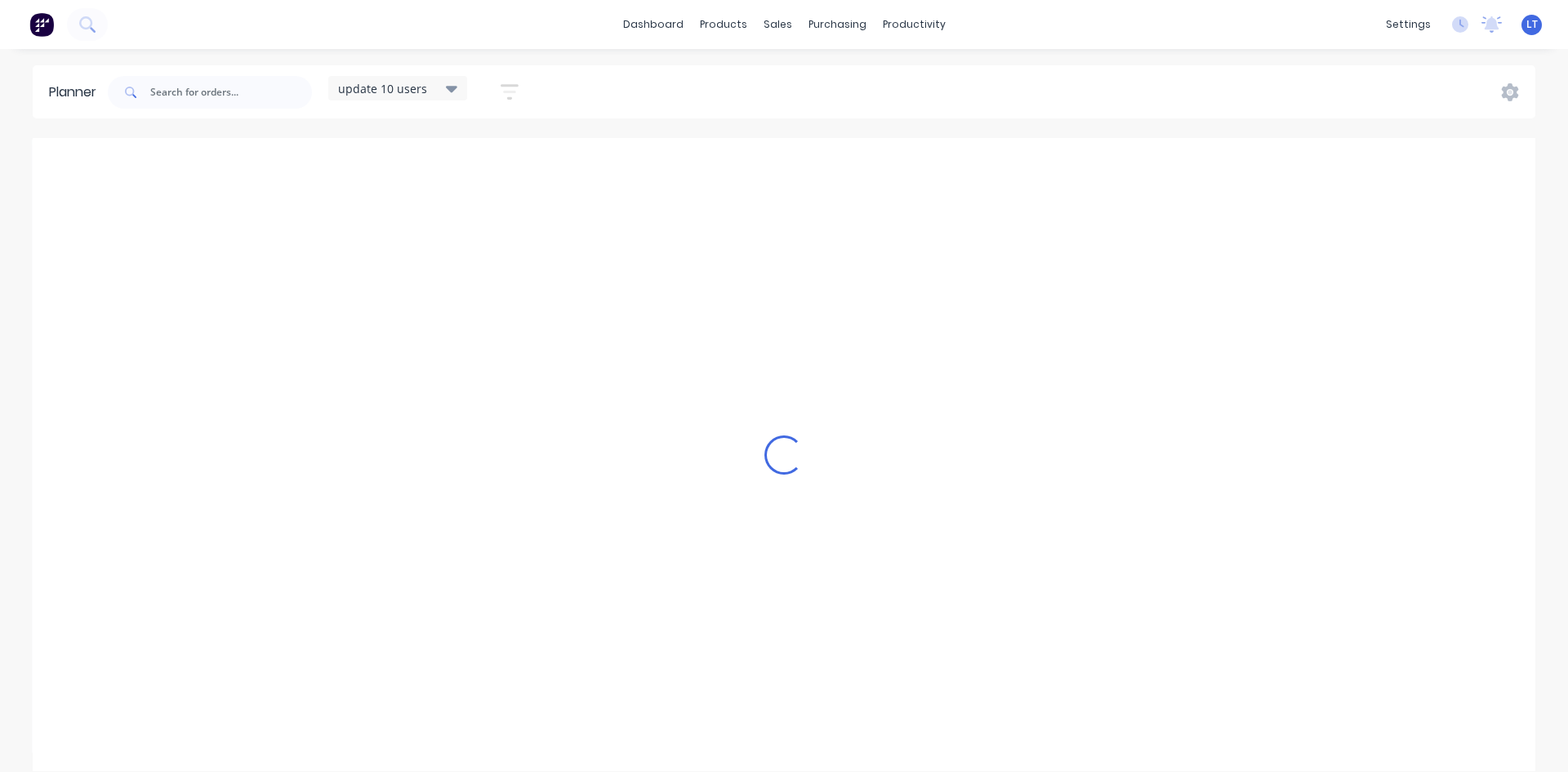
scroll to position [0, 1]
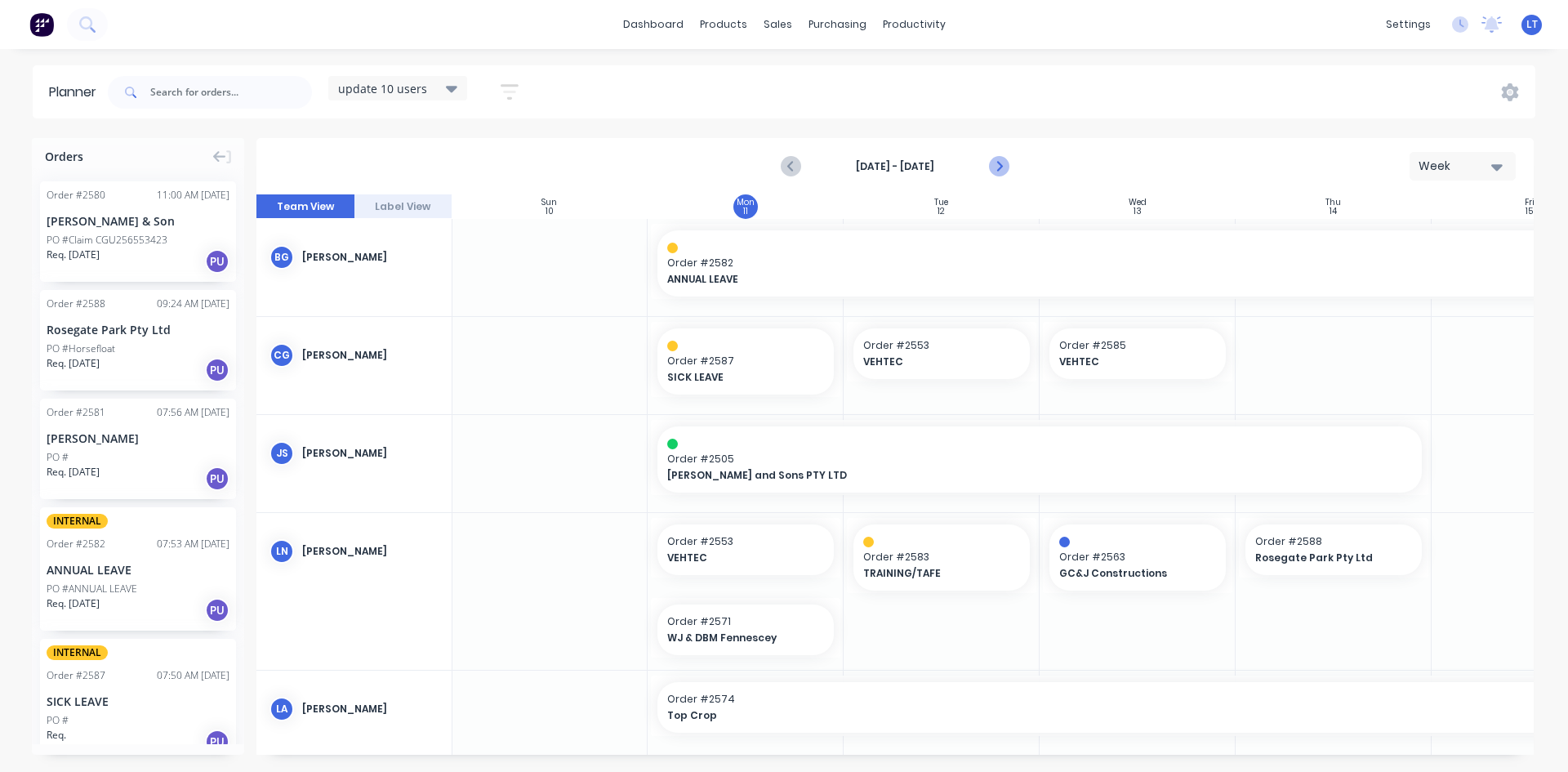
click at [1000, 168] on icon "Next page" at bounding box center [998, 166] width 7 height 13
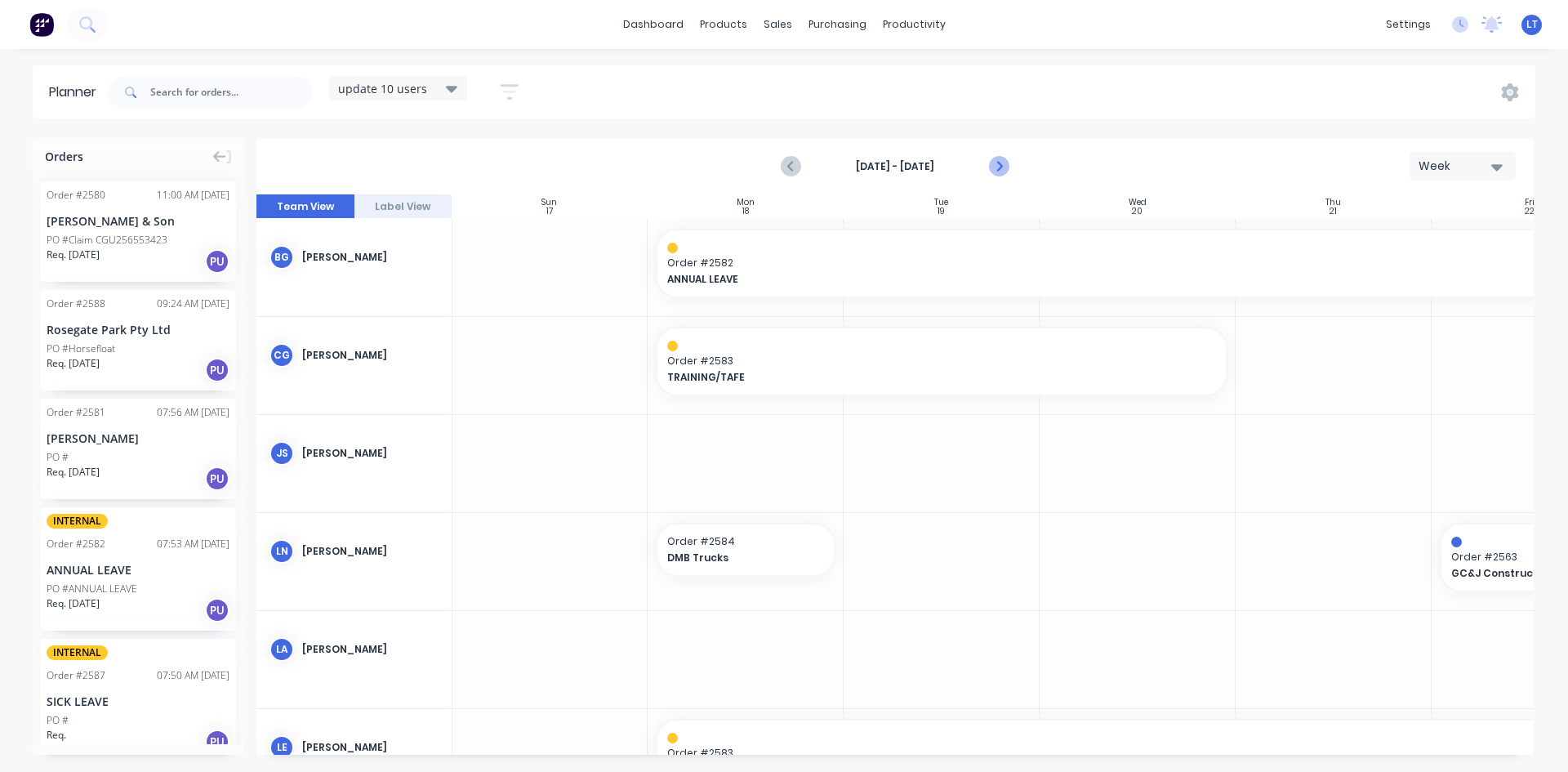
click at [1000, 168] on icon "Next page" at bounding box center [998, 166] width 7 height 13
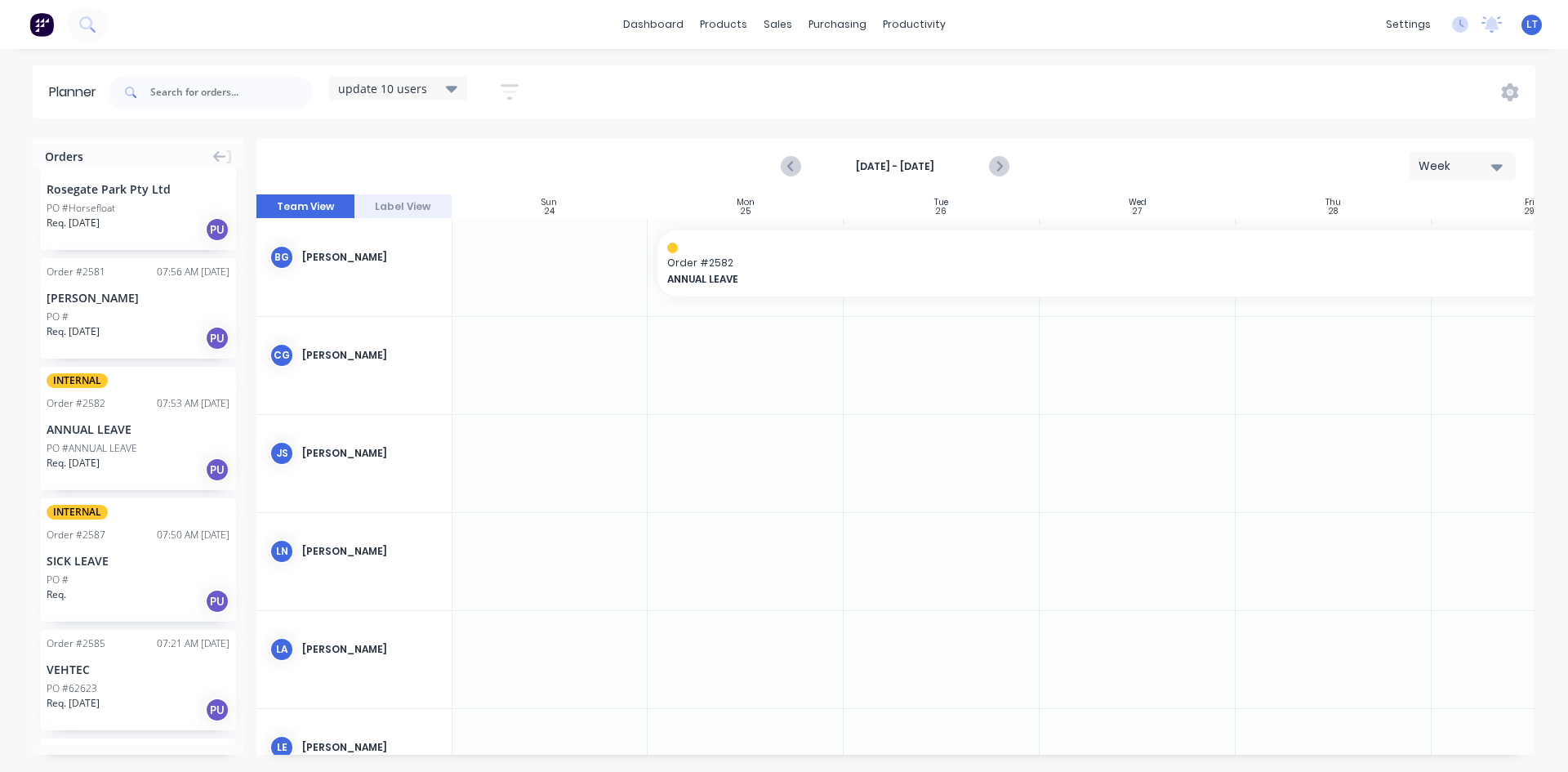
scroll to position [0, 0]
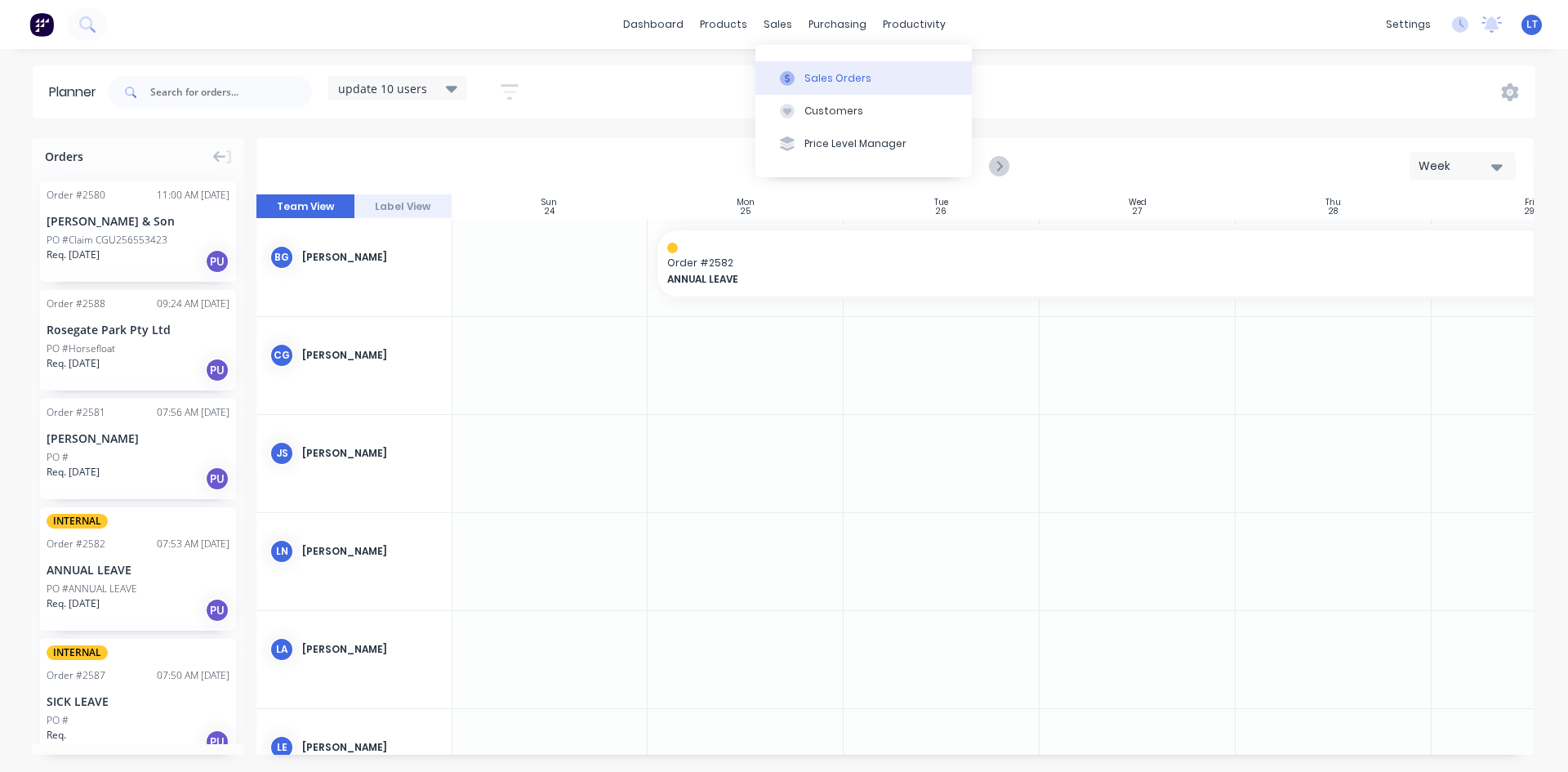
click at [846, 74] on div "Sales Orders" at bounding box center [837, 78] width 67 height 14
